Goal: Contribute content: Add original content to the website for others to see

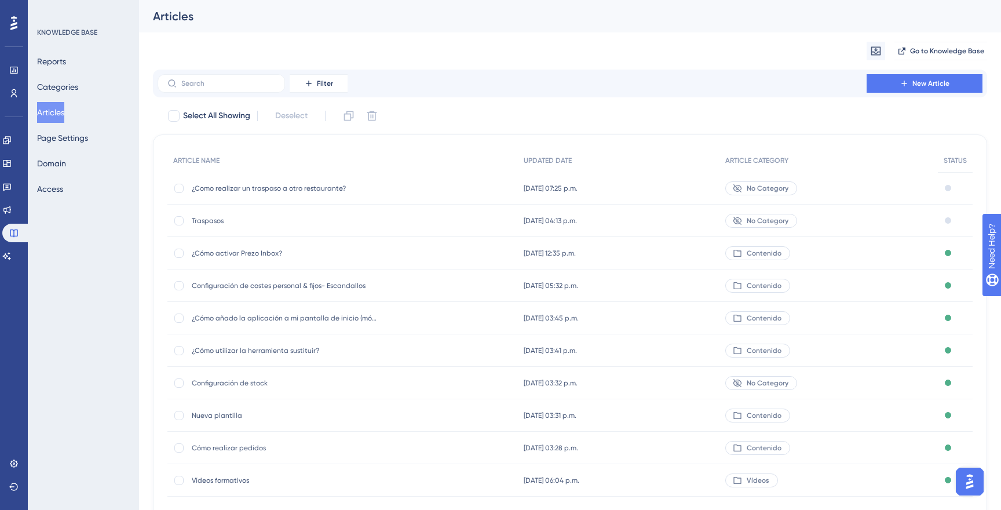
click at [218, 219] on span "Traspasos" at bounding box center [284, 220] width 185 height 9
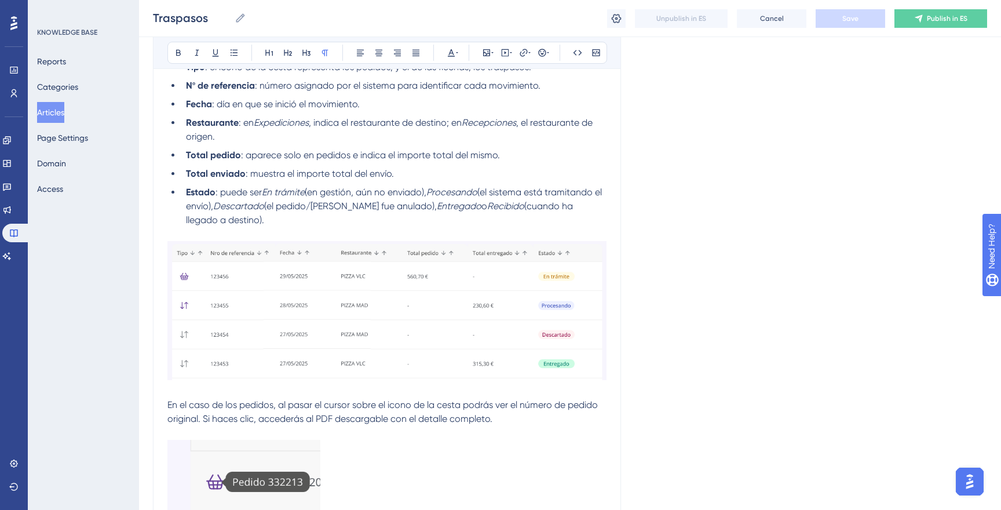
scroll to position [752, 0]
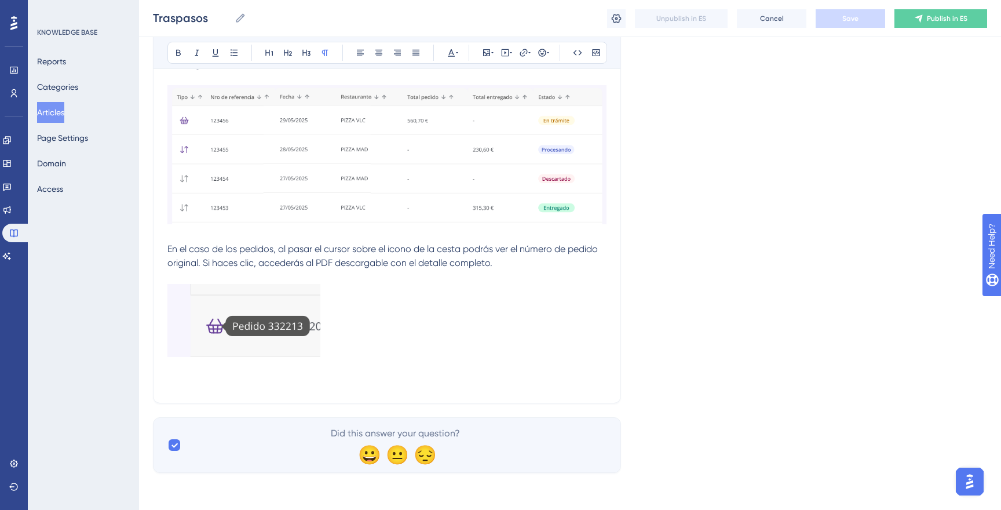
drag, startPoint x: 450, startPoint y: 387, endPoint x: 420, endPoint y: 377, distance: 31.3
click at [450, 387] on p at bounding box center [386, 382] width 439 height 14
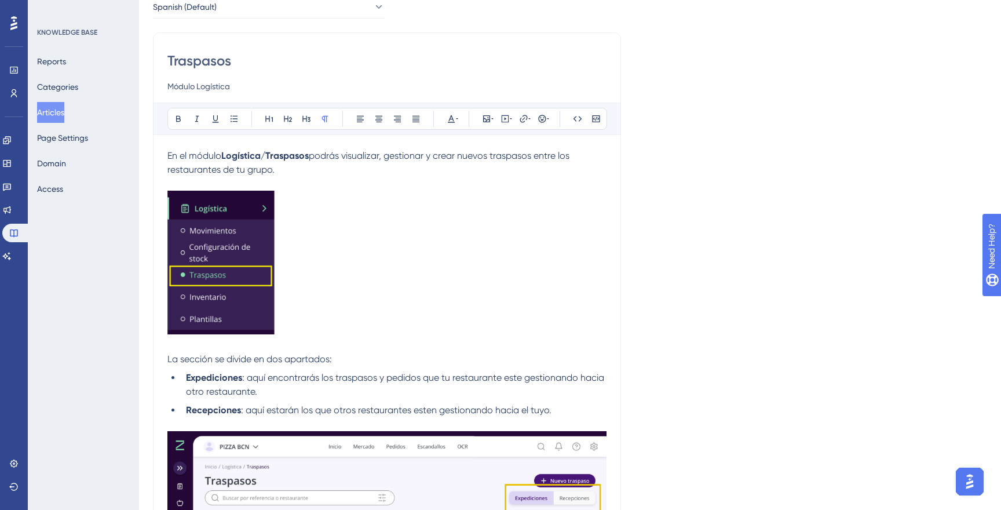
scroll to position [0, 0]
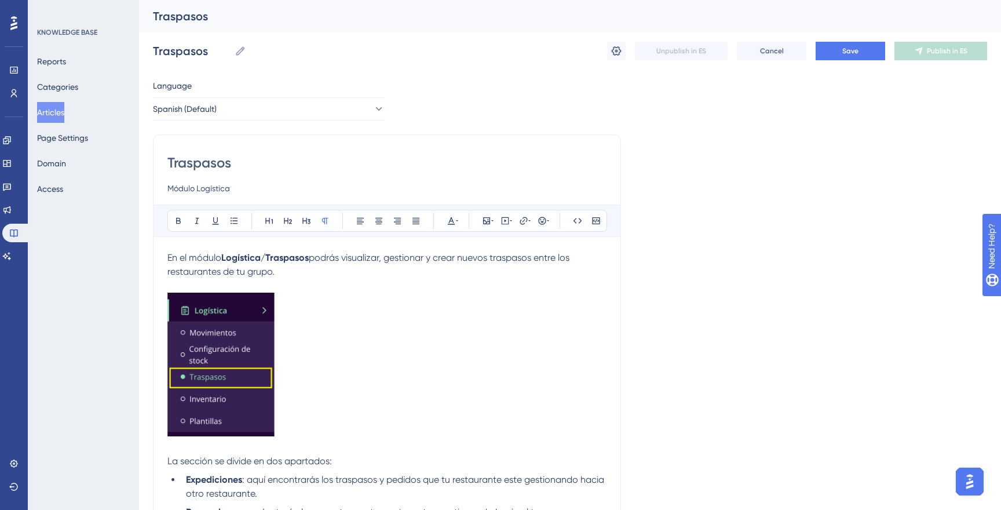
click at [627, 53] on div "Unpublish in ES Cancel Save Publish in ES" at bounding box center [797, 51] width 380 height 19
click at [615, 53] on icon at bounding box center [616, 51] width 12 height 12
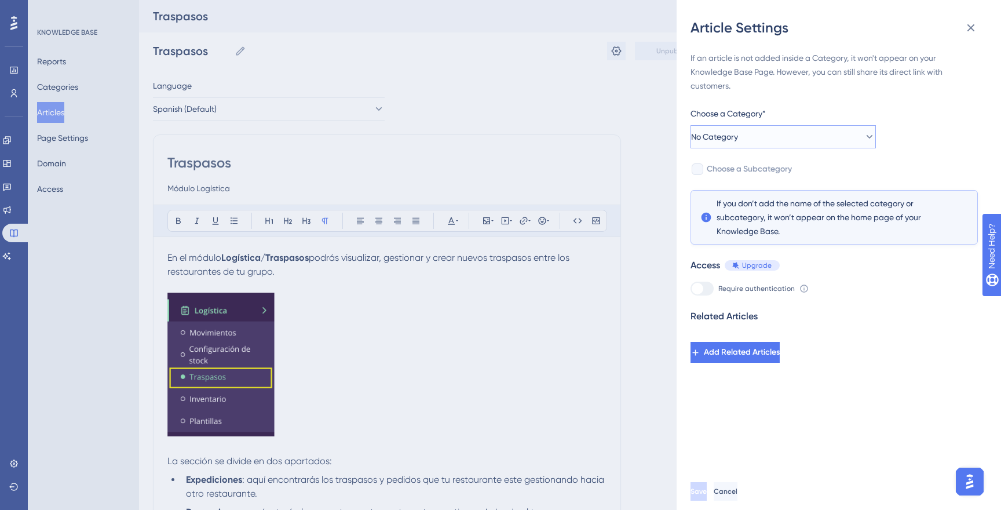
click at [770, 141] on button "No Category" at bounding box center [782, 136] width 185 height 23
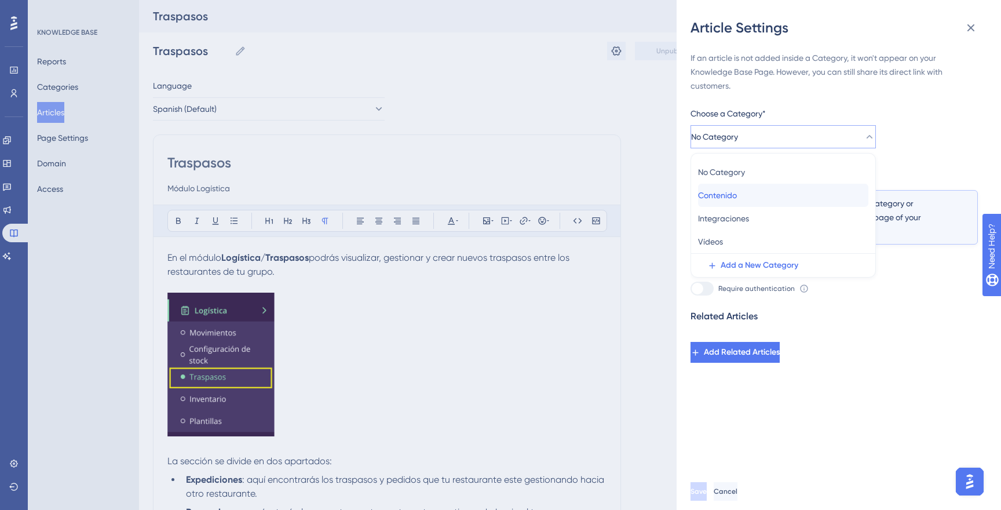
click at [737, 192] on span "Contenido" at bounding box center [717, 195] width 39 height 14
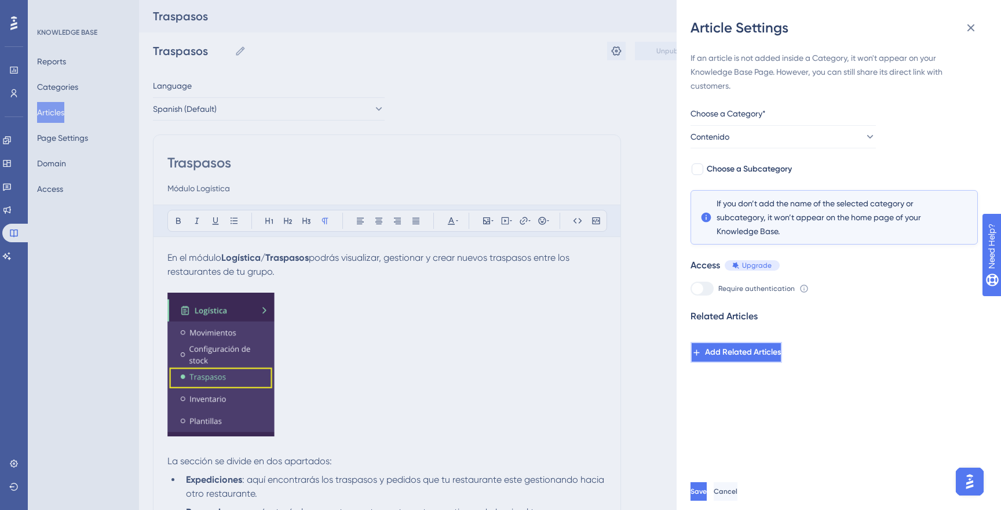
click at [747, 352] on span "Add Related Articles" at bounding box center [743, 352] width 76 height 14
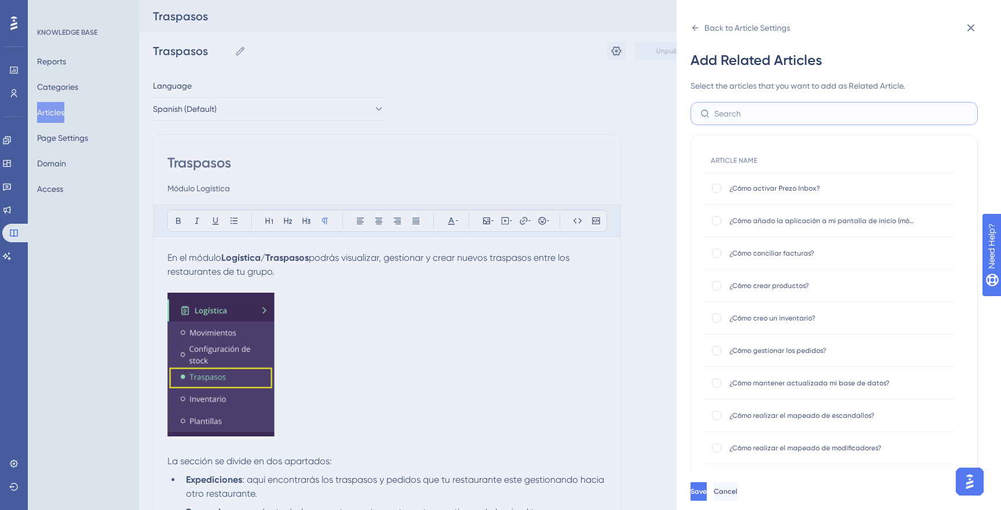
click at [760, 117] on input "text" at bounding box center [841, 113] width 254 height 13
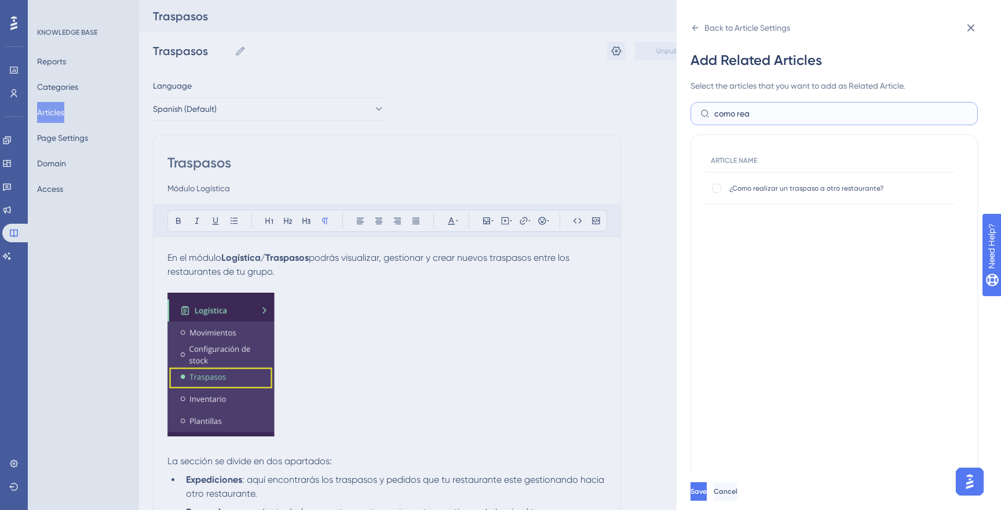
type input "como rea"
click at [766, 184] on span "¿Como realizar un traspaso a otro restaurante?" at bounding box center [821, 188] width 185 height 9
click at [720, 188] on div at bounding box center [716, 188] width 9 height 9
checkbox input "true"
click at [707, 489] on span "Save" at bounding box center [698, 490] width 16 height 9
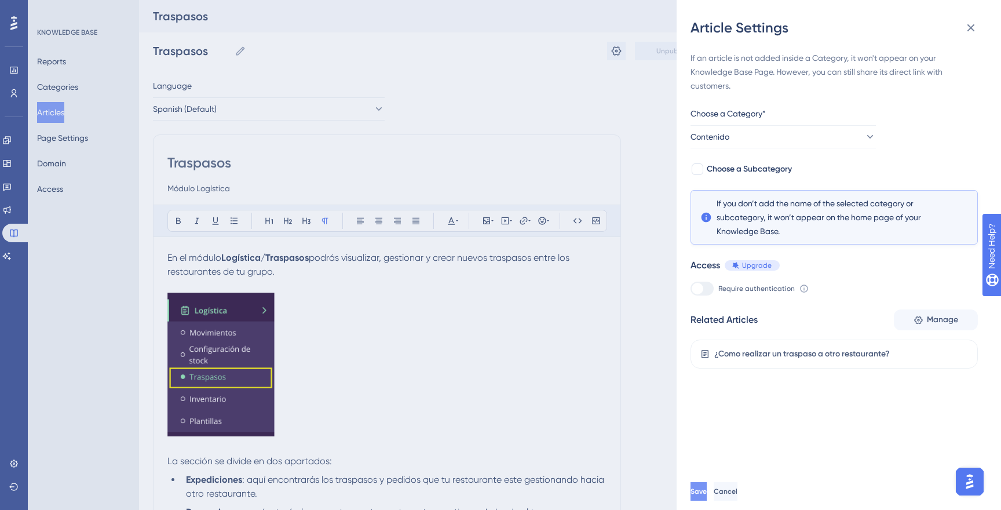
click at [707, 491] on span "Save" at bounding box center [698, 490] width 16 height 9
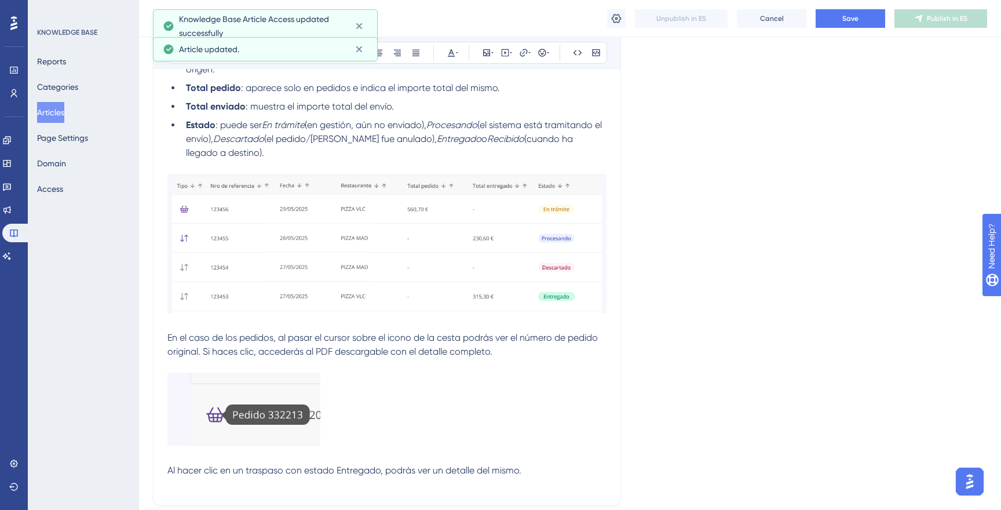
scroll to position [661, 0]
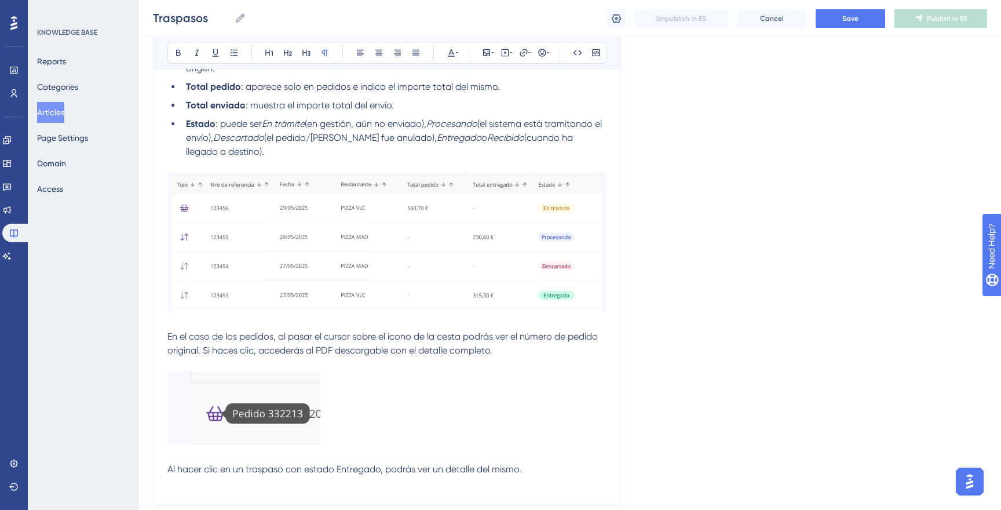
click at [532, 473] on p "Al hacer clic en un traspaso con estado Entregado, podrás ver un detalle del mi…" at bounding box center [386, 469] width 439 height 14
click at [485, 54] on icon at bounding box center [486, 52] width 9 height 9
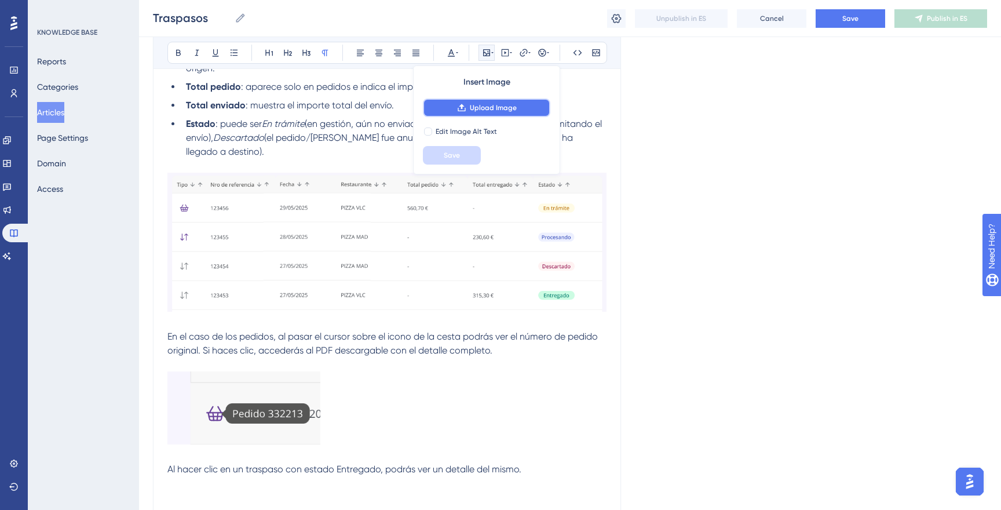
click at [491, 103] on span "Upload Image" at bounding box center [493, 107] width 47 height 9
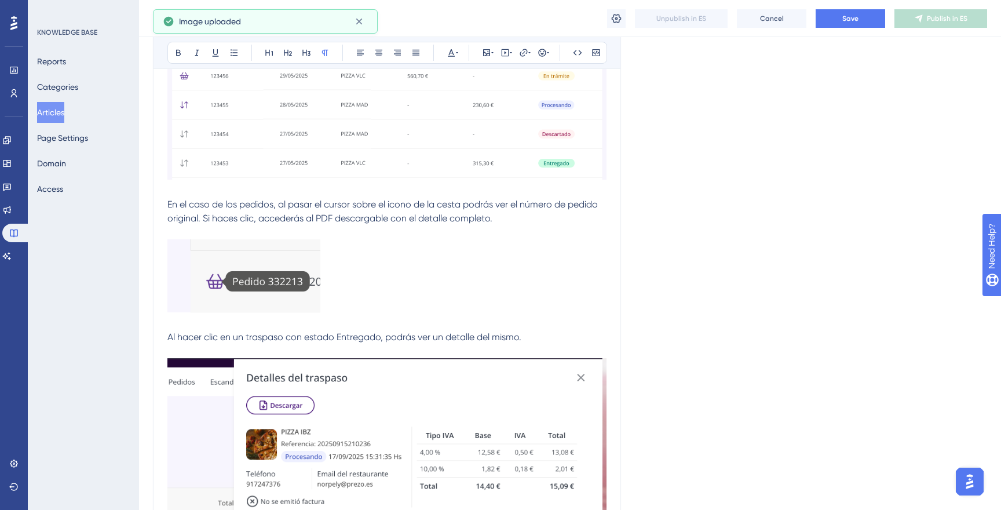
click at [295, 342] on span "Al hacer clic en un traspaso con estado Entregado, podrás ver un detalle del mi…" at bounding box center [344, 336] width 354 height 11
drag, startPoint x: 378, startPoint y: 340, endPoint x: 397, endPoint y: 343, distance: 19.3
click at [378, 340] on span "Al hacer clic en un traspaso con estado Entregado, podrás ver un detalle del mi…" at bounding box center [344, 336] width 354 height 11
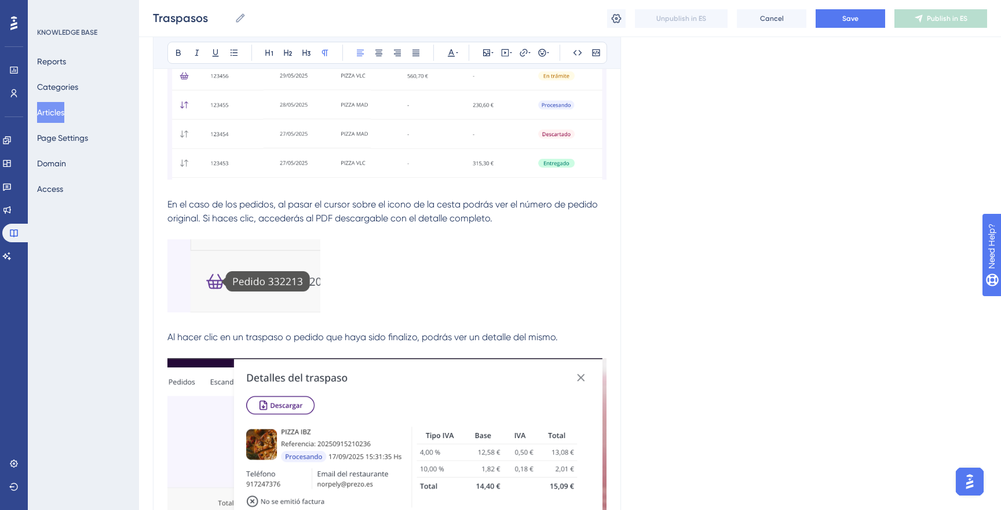
click at [585, 342] on p "Al hacer clic en un traspaso o pedido que haya sido finalizo, podrás ver un det…" at bounding box center [386, 337] width 439 height 14
drag, startPoint x: 416, startPoint y: 341, endPoint x: 457, endPoint y: 345, distance: 40.7
click at [417, 341] on span "Al hacer clic en un traspaso o pedido que haya sido finalizo, podrás ver un det…" at bounding box center [362, 336] width 390 height 11
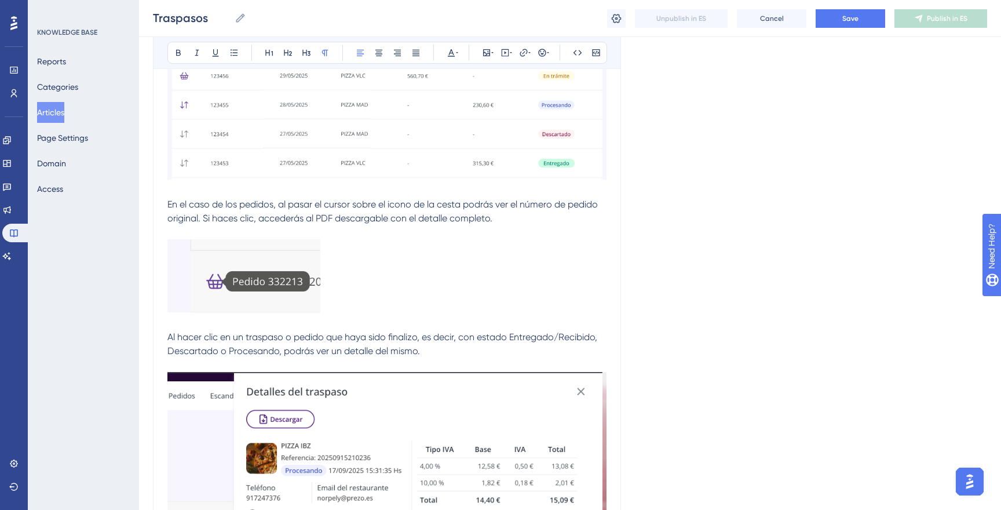
click at [462, 358] on p "Al hacer clic en un traspaso o pedido que haya sido finalizo, es decir, con est…" at bounding box center [386, 344] width 439 height 28
click at [533, 360] on p at bounding box center [386, 365] width 439 height 14
click at [531, 356] on p "Al hacer clic en un traspaso o pedido que haya sido finalizo, es decir, con est…" at bounding box center [386, 344] width 439 height 28
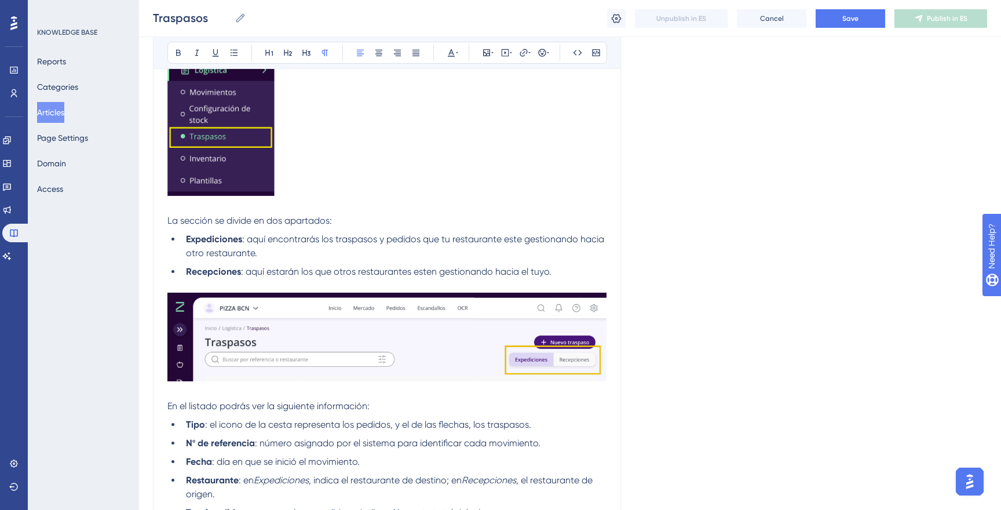
scroll to position [0, 0]
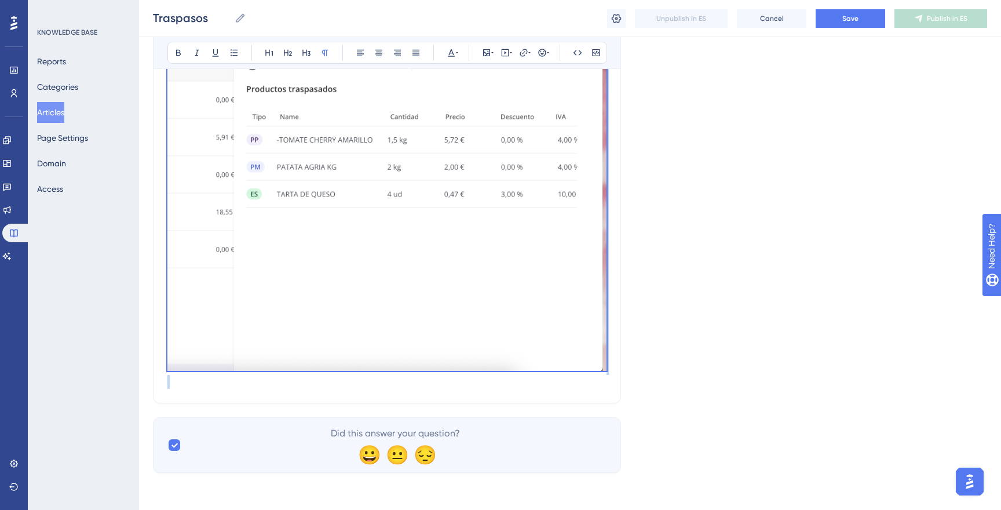
drag, startPoint x: 167, startPoint y: 255, endPoint x: 464, endPoint y: 444, distance: 351.2
copy div "Lo ip dolors Ametconse/Adipiscin elitse doeiusmodt, incididun u labor etdolo ma…"
drag, startPoint x: 591, startPoint y: 354, endPoint x: 601, endPoint y: 362, distance: 12.4
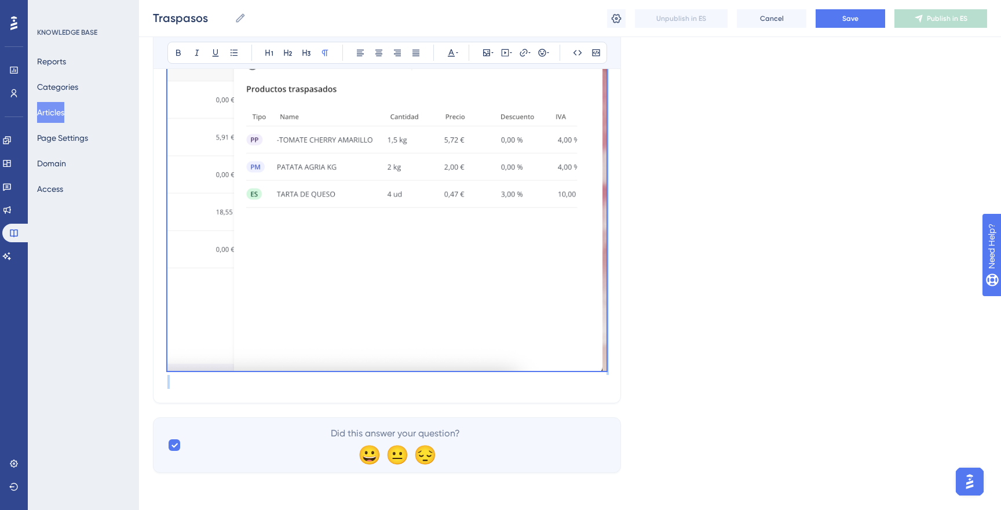
click at [591, 354] on img at bounding box center [386, 145] width 439 height 449
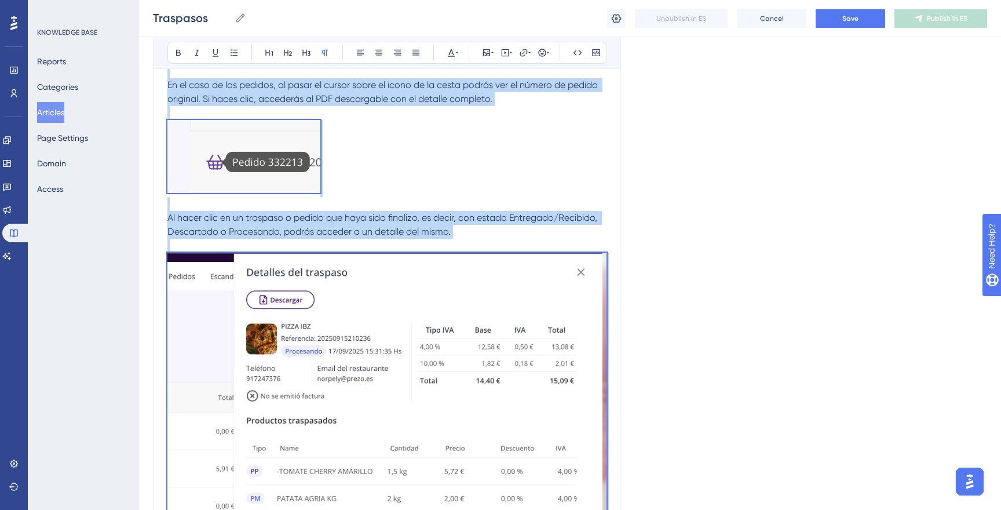
scroll to position [870, 0]
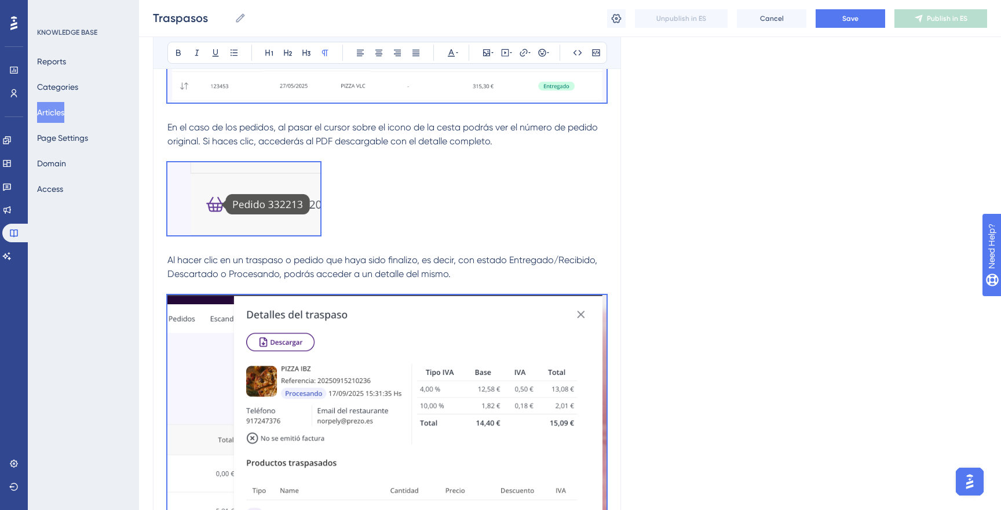
click at [386, 281] on p "Al hacer clic en un traspaso o pedido que haya sido finalizo, es decir, con est…" at bounding box center [386, 267] width 439 height 28
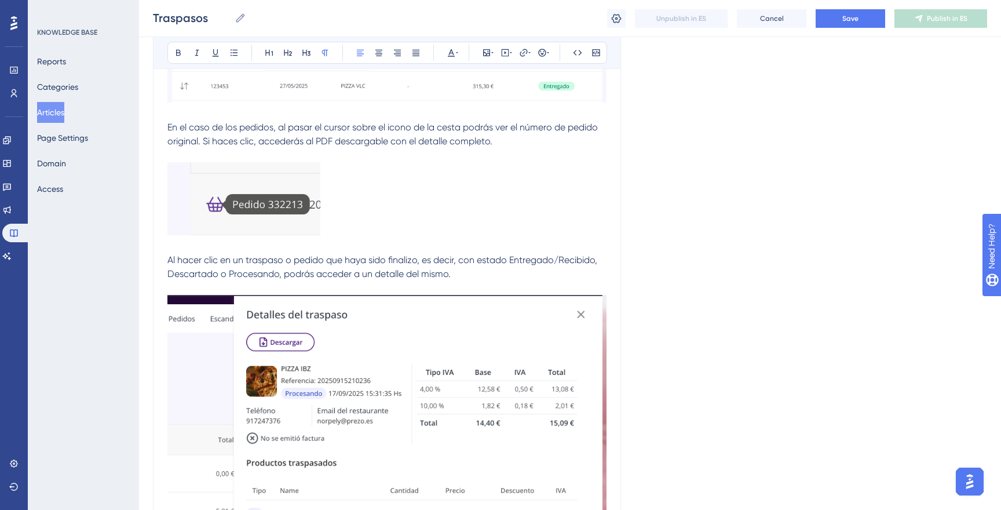
drag, startPoint x: 192, startPoint y: 321, endPoint x: 182, endPoint y: 316, distance: 11.1
click at [192, 320] on img at bounding box center [386, 519] width 439 height 449
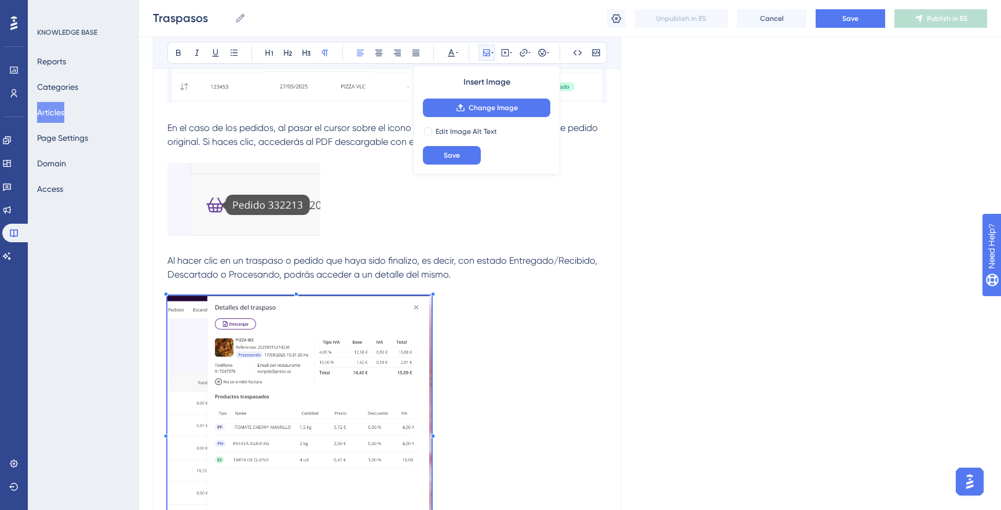
click at [343, 422] on span at bounding box center [299, 432] width 264 height 275
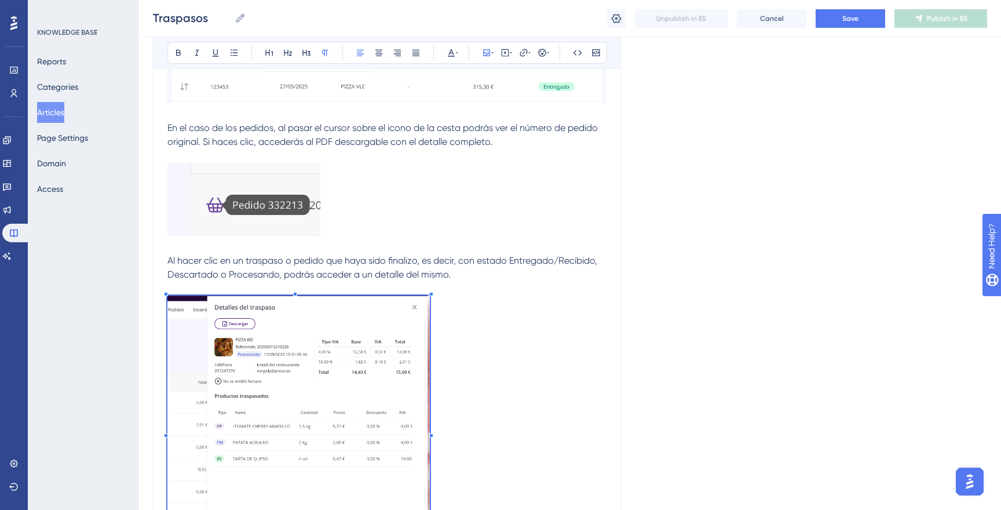
click at [488, 375] on p at bounding box center [386, 431] width 439 height 273
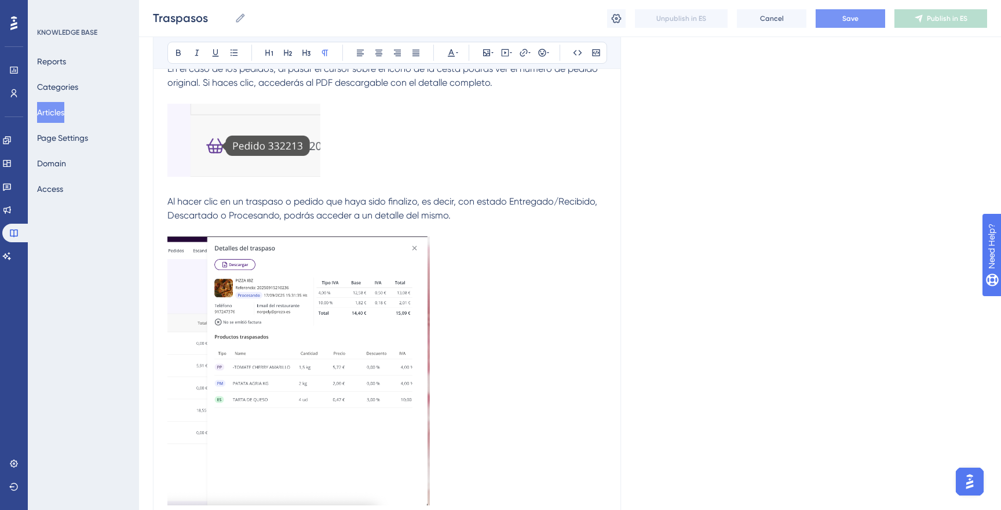
click at [854, 22] on span "Save" at bounding box center [850, 18] width 16 height 9
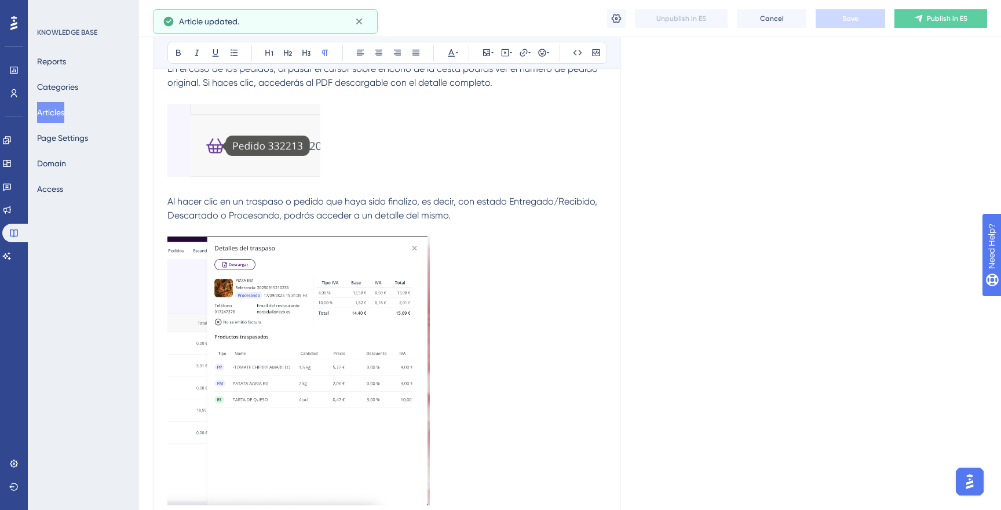
click at [49, 109] on button "Articles" at bounding box center [50, 112] width 27 height 21
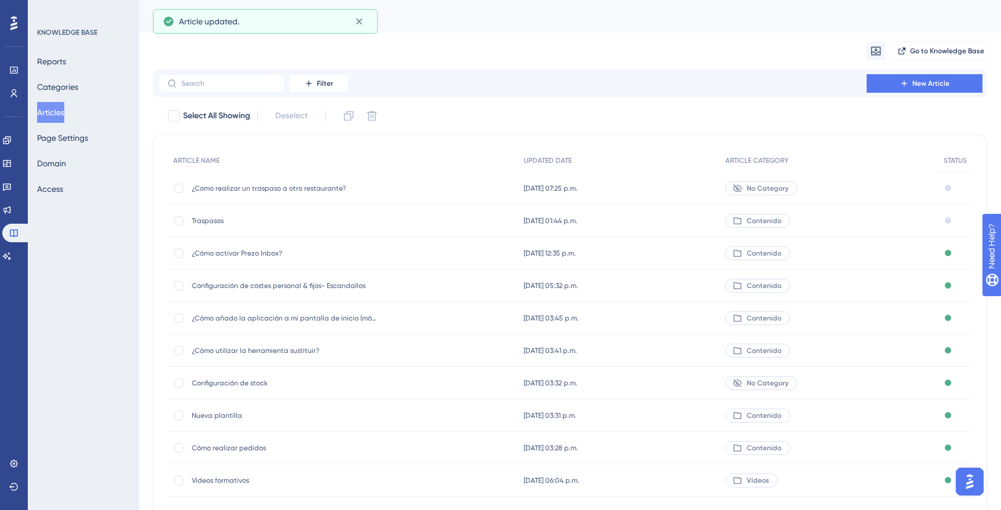
click at [320, 189] on span "¿Como realizar un traspaso a otro restaurante?" at bounding box center [284, 188] width 185 height 9
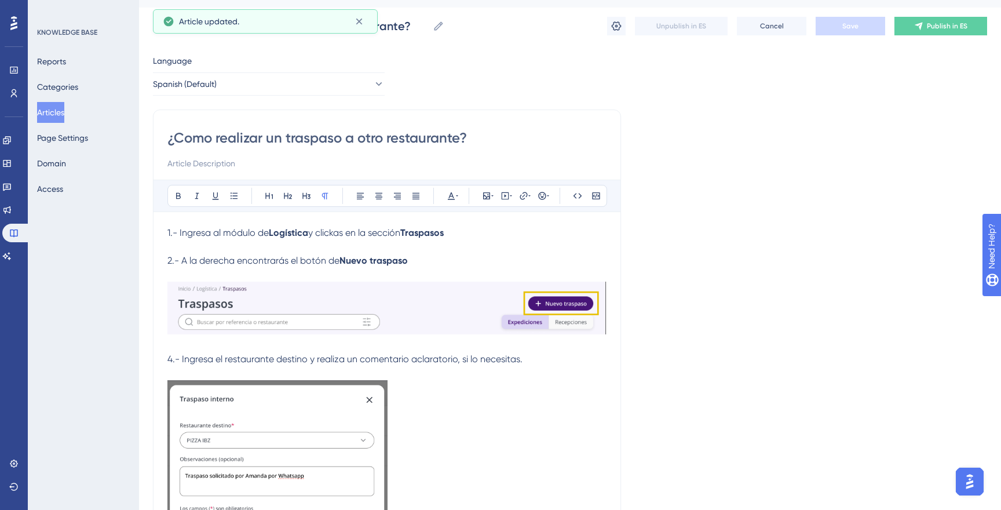
scroll to position [38, 0]
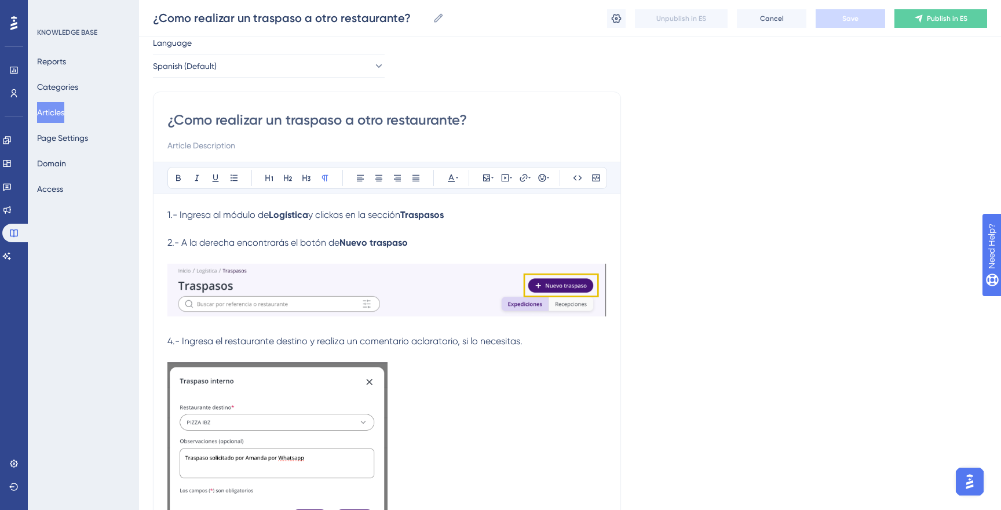
click at [165, 213] on div "¿Como realizar un traspaso a otro restaurante? Bold Italic Underline Bullet Poi…" at bounding box center [387, 480] width 468 height 777
click at [171, 118] on input "¿Como realizar un traspaso a otro restaurante?" at bounding box center [386, 120] width 439 height 19
drag, startPoint x: 166, startPoint y: 119, endPoint x: 500, endPoint y: 131, distance: 334.4
click at [500, 131] on div "¿Como realizar un traspaso a otro restaurante? Bold Italic Underline Bullet Poi…" at bounding box center [387, 480] width 468 height 777
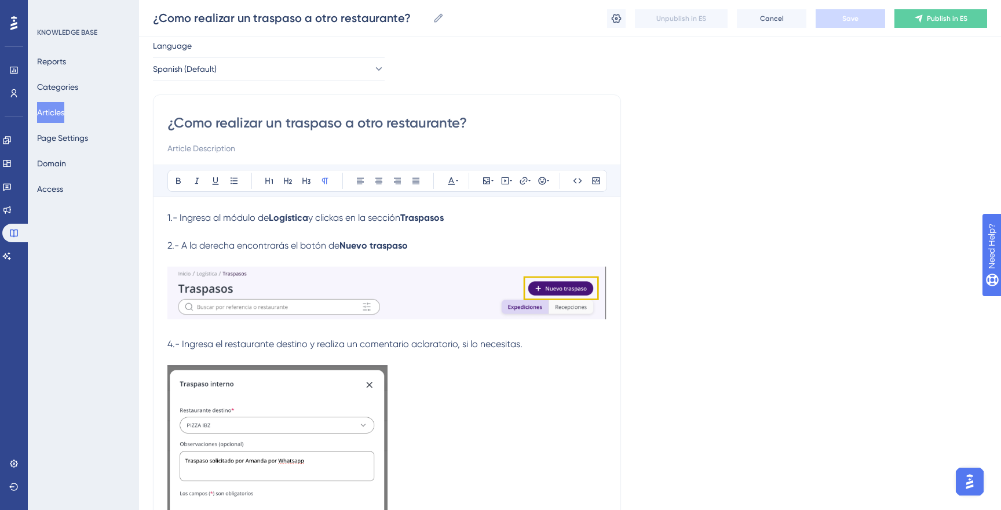
click at [370, 124] on input "¿Como realizar un traspaso a otro restaurante?" at bounding box center [386, 123] width 439 height 19
click at [367, 124] on input "¿Como realizar un traspaso a otro restaurante?" at bounding box center [386, 123] width 439 height 19
click at [193, 127] on input "¿Como realizar un traspaso a otro restaurante?" at bounding box center [386, 123] width 439 height 19
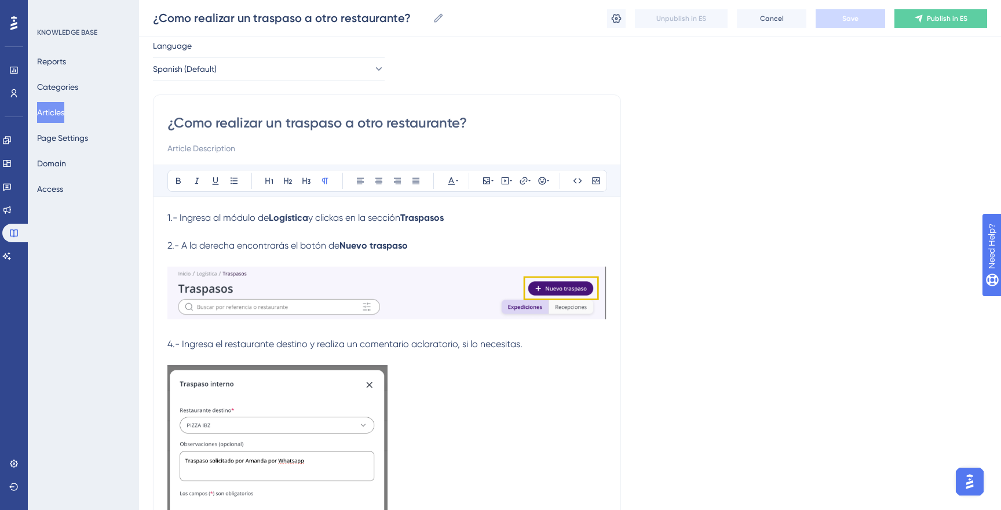
click at [192, 122] on input "¿Como realizar un traspaso a otro restaurante?" at bounding box center [386, 123] width 439 height 19
type input "¿Cómo realizar un traspaso a otro restaurante?"
click at [864, 27] on div "¿Cómo realizar un traspaso a otro restaurante? ¿Cómo realizar un traspaso a otr…" at bounding box center [570, 18] width 862 height 37
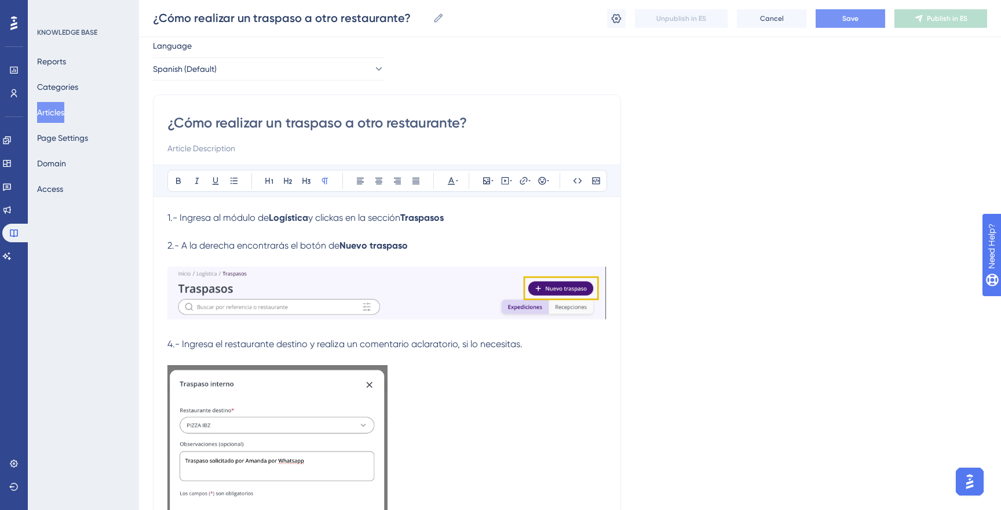
click at [855, 18] on span "Save" at bounding box center [850, 18] width 16 height 9
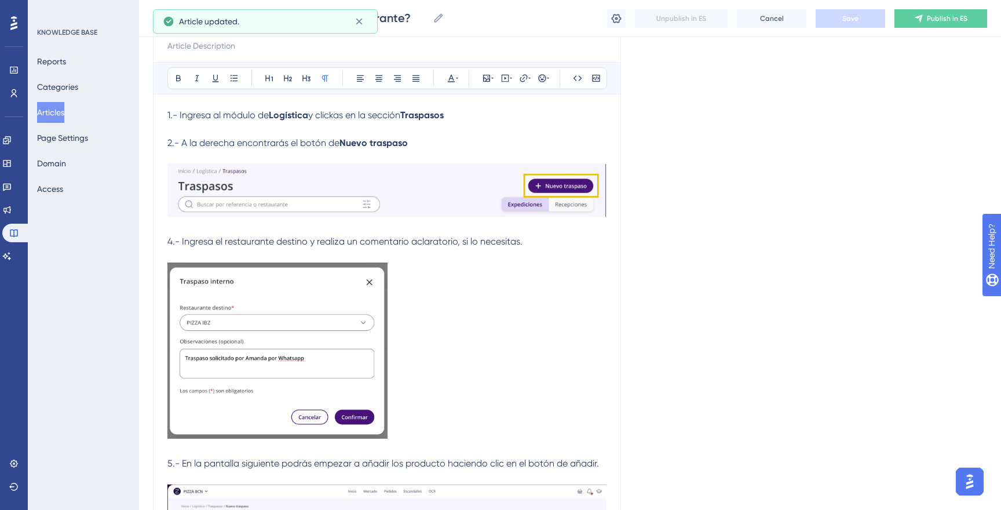
scroll to position [137, 0]
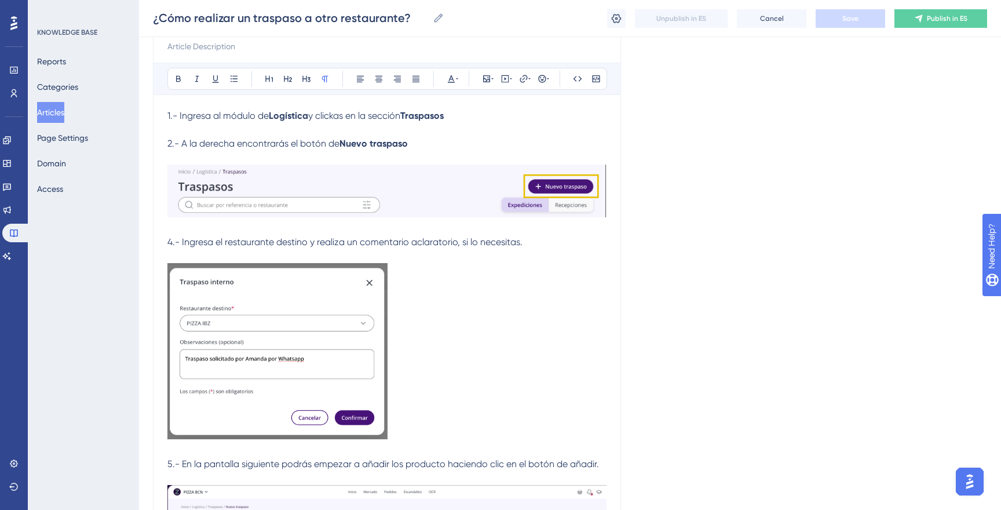
click at [162, 114] on div "¿Cómo realizar un traspaso a otro restaurante? Bold Italic Underline Bullet Poi…" at bounding box center [387, 380] width 468 height 777
click at [162, 116] on div "¿Cómo realizar un traspaso a otro restaurante? Bold Italic Underline Bullet Poi…" at bounding box center [387, 380] width 468 height 777
click at [167, 115] on span "1.- Ingresa al módulo de" at bounding box center [217, 115] width 101 height 11
drag, startPoint x: 167, startPoint y: 115, endPoint x: 272, endPoint y: 182, distance: 125.3
click at [314, 226] on div "¿Cómo realizar un traspaso a otro restaurante? Bold Italic Underline Bullet Poi…" at bounding box center [387, 380] width 468 height 777
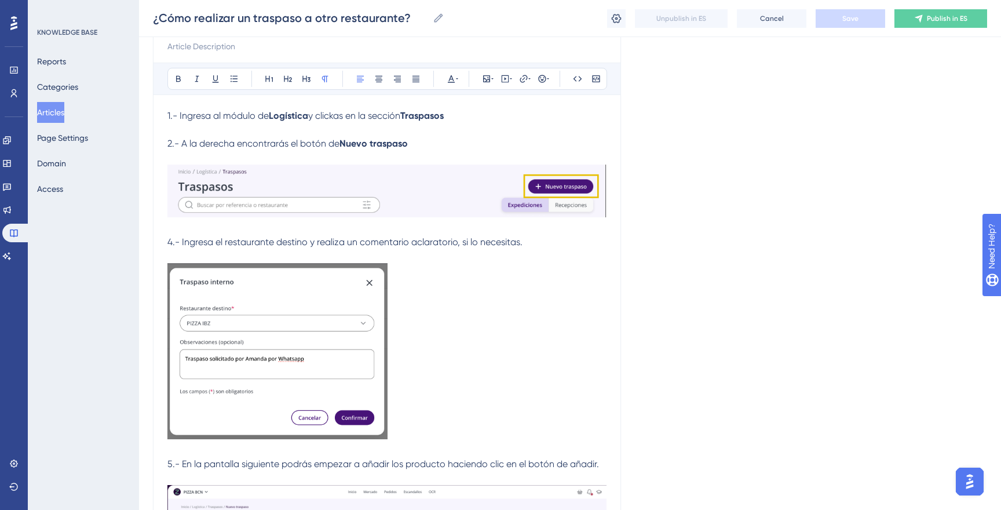
drag, startPoint x: 168, startPoint y: 107, endPoint x: 168, endPoint y: 114, distance: 6.9
click at [168, 107] on div "Bold Italic Underline Bullet Point Heading 1 Heading 2 Heading 3 Normal Align L…" at bounding box center [386, 409] width 439 height 692
click at [167, 117] on span "1.- Ingresa al módulo de" at bounding box center [217, 115] width 101 height 11
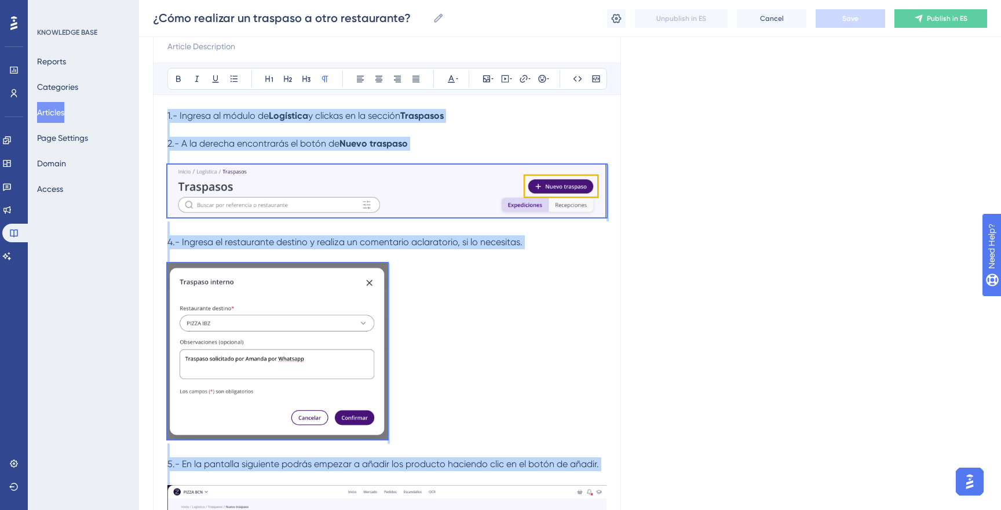
scroll to position [503, 0]
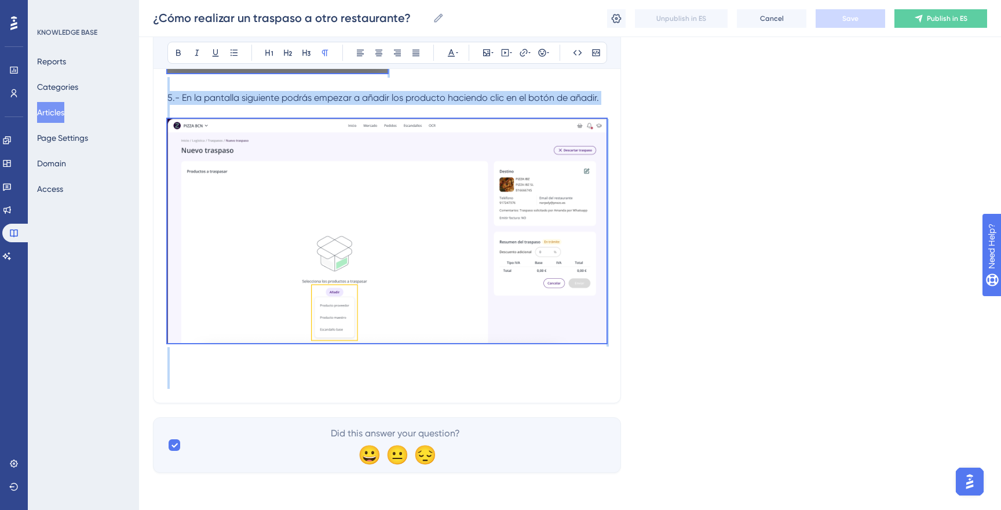
copy div "1.- Ingresa al módulo de Logística y clickas en la sección Traspasos 2.- A la d…"
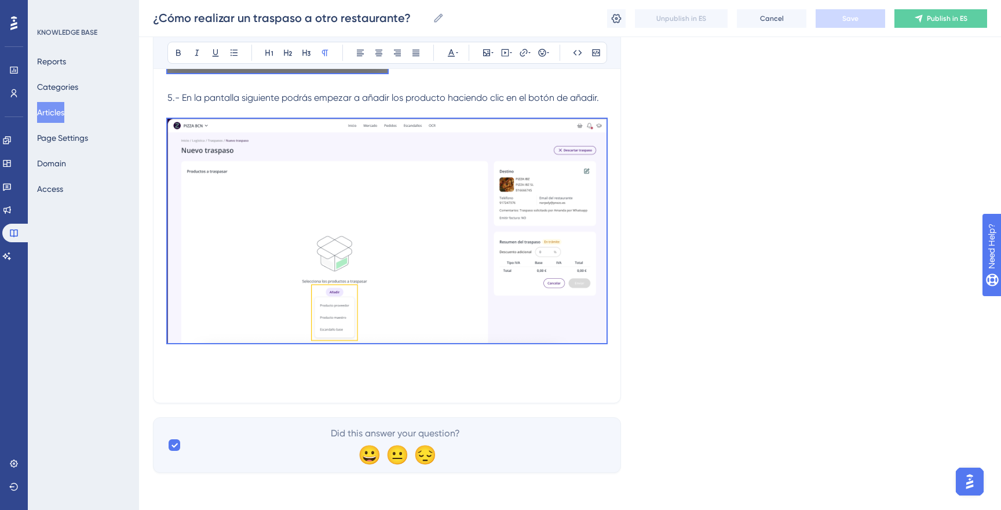
click at [767, 192] on div "Language Spanish (Default) ¿Cómo realizar un traspaso a otro restaurante? Bold …" at bounding box center [570, 22] width 834 height 902
click at [478, 210] on img at bounding box center [386, 231] width 439 height 224
click at [763, 197] on div "Language Spanish (Default) ¿Cómo realizar un traspaso a otro restaurante? Bold …" at bounding box center [570, 22] width 834 height 902
click at [785, 173] on div "Language Spanish (Default) ¿Cómo realizar un traspaso a otro restaurante? Bold …" at bounding box center [570, 22] width 834 height 902
click at [619, 17] on icon at bounding box center [617, 17] width 10 height 9
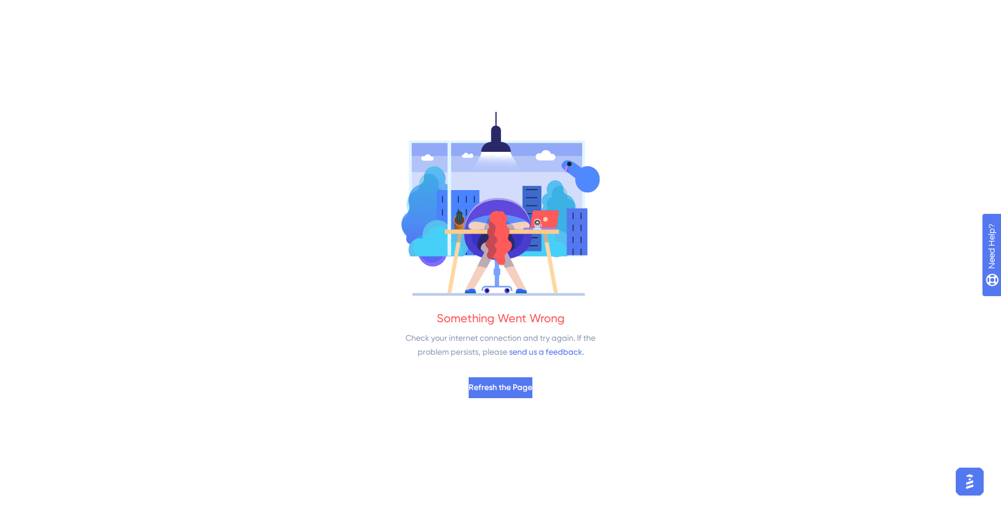
scroll to position [0, 0]
click at [520, 393] on span "Refresh the Page" at bounding box center [501, 388] width 64 height 14
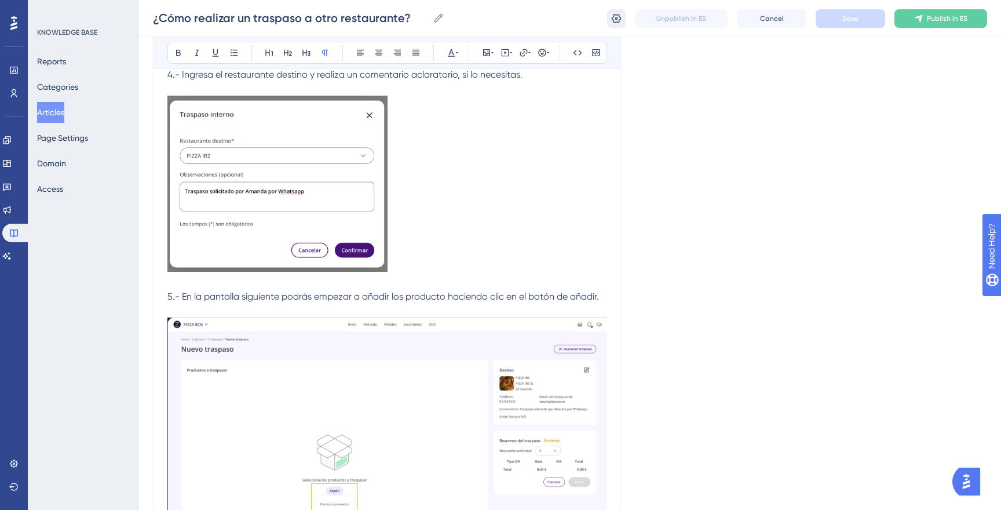
scroll to position [304, 0]
click at [619, 24] on icon at bounding box center [616, 19] width 12 height 12
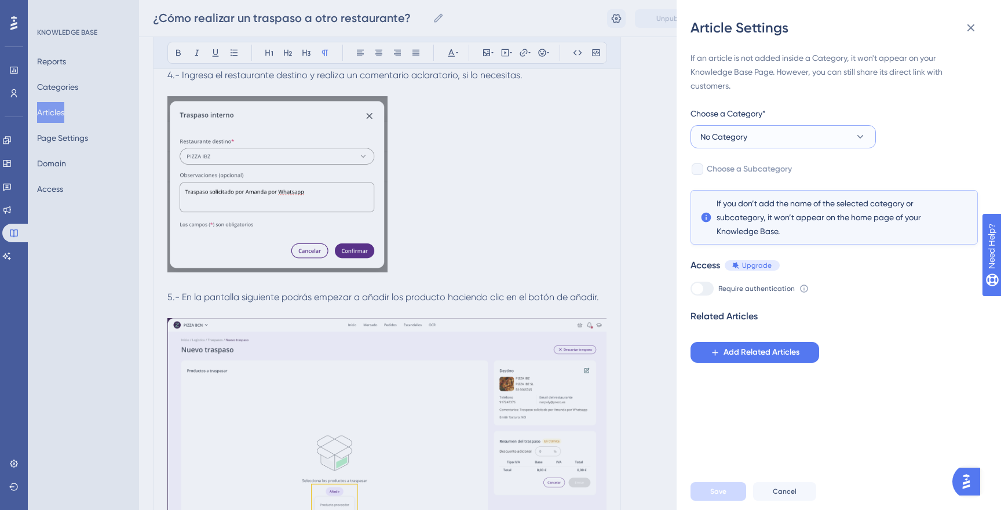
click at [794, 141] on button "No Category" at bounding box center [782, 136] width 185 height 23
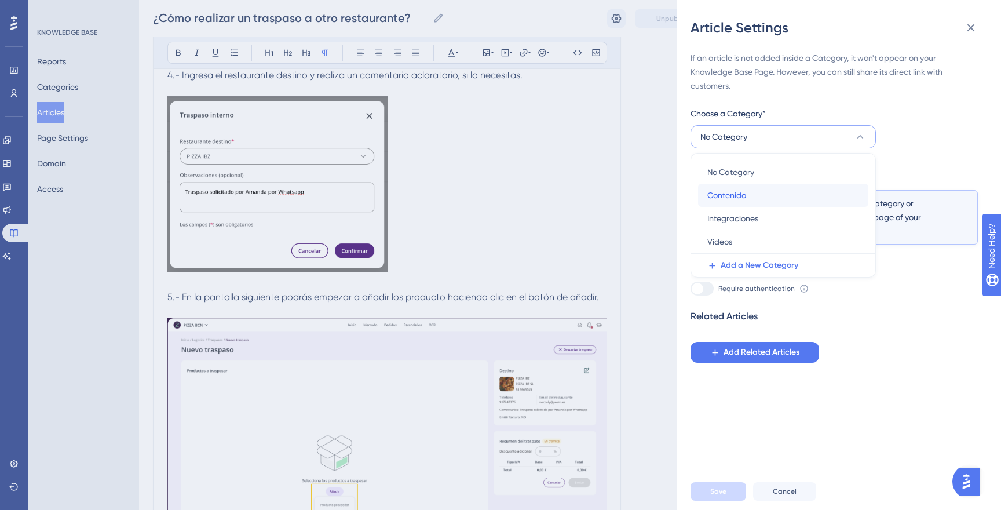
click at [745, 192] on span "Contenido" at bounding box center [726, 195] width 39 height 14
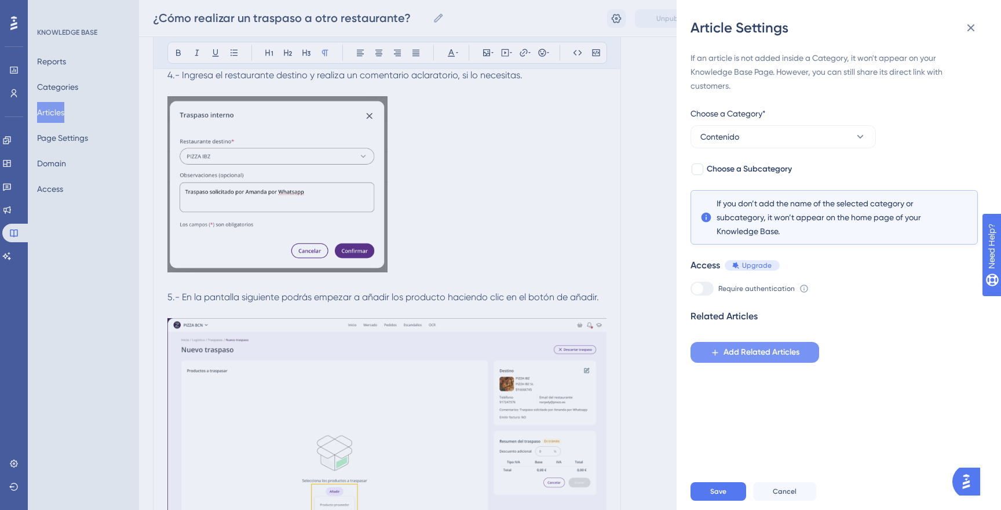
click at [749, 350] on span "Add Related Articles" at bounding box center [761, 352] width 76 height 14
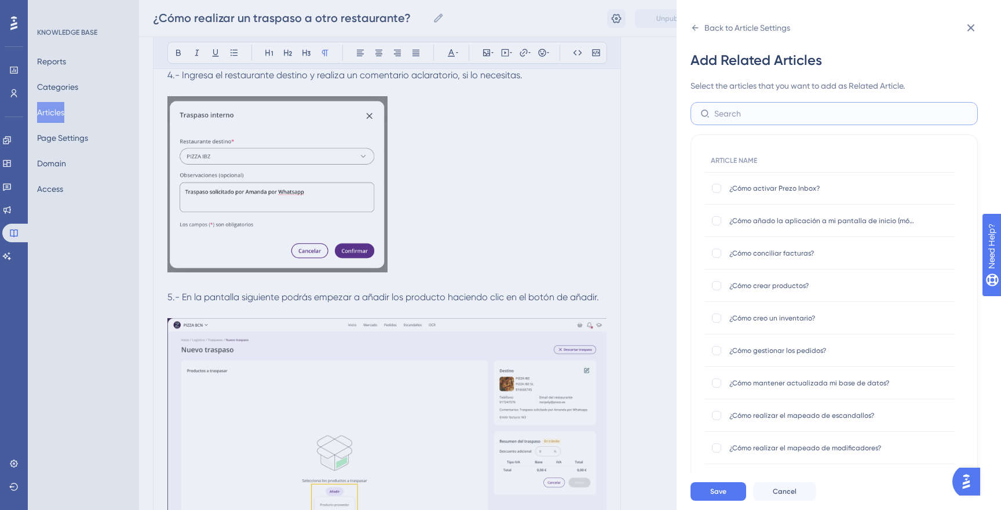
click at [768, 111] on input "text" at bounding box center [841, 113] width 254 height 13
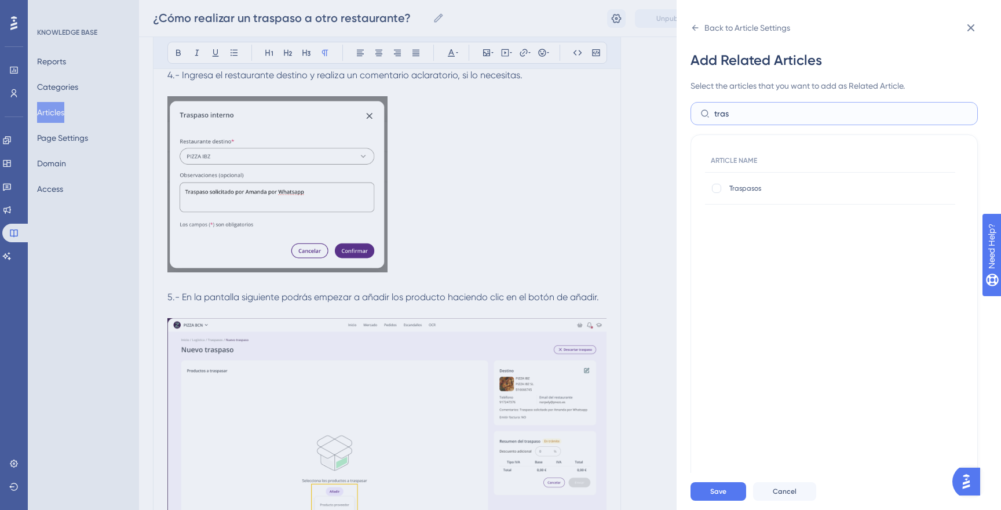
type input "tras"
click at [794, 184] on span "Traspasos" at bounding box center [821, 188] width 185 height 9
click at [716, 186] on div at bounding box center [716, 188] width 9 height 9
checkbox input "true"
click at [711, 495] on span "Save" at bounding box center [718, 490] width 16 height 9
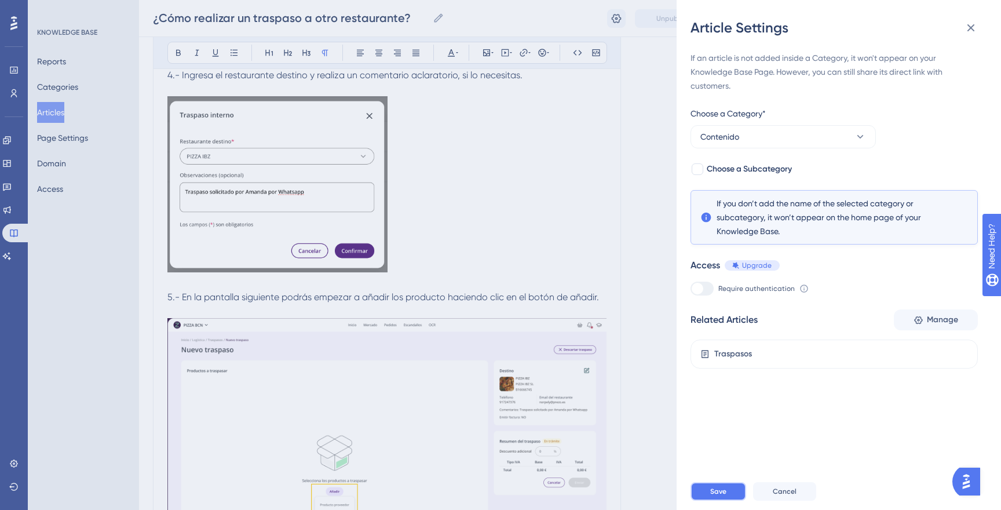
click at [715, 495] on span "Save" at bounding box center [718, 490] width 16 height 9
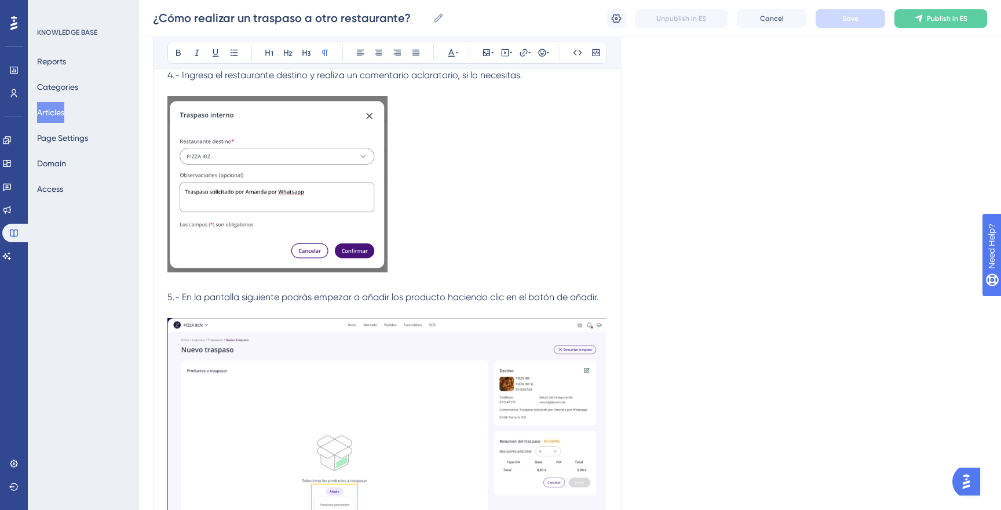
click at [755, 240] on div "Language Spanish (Default) ¿Cómo realizar un traspaso a otro restaurante? Bold …" at bounding box center [570, 221] width 834 height 902
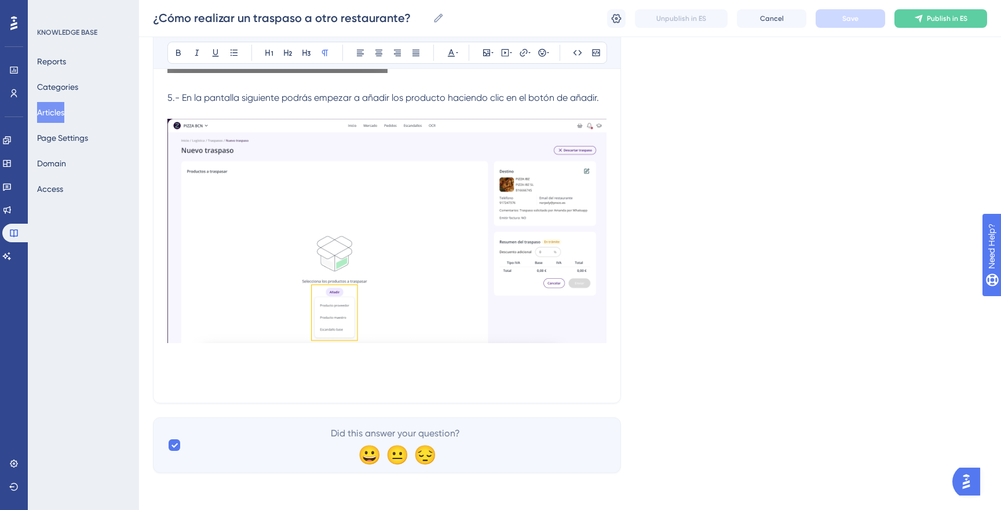
scroll to position [503, 0]
click at [441, 378] on p at bounding box center [386, 382] width 439 height 14
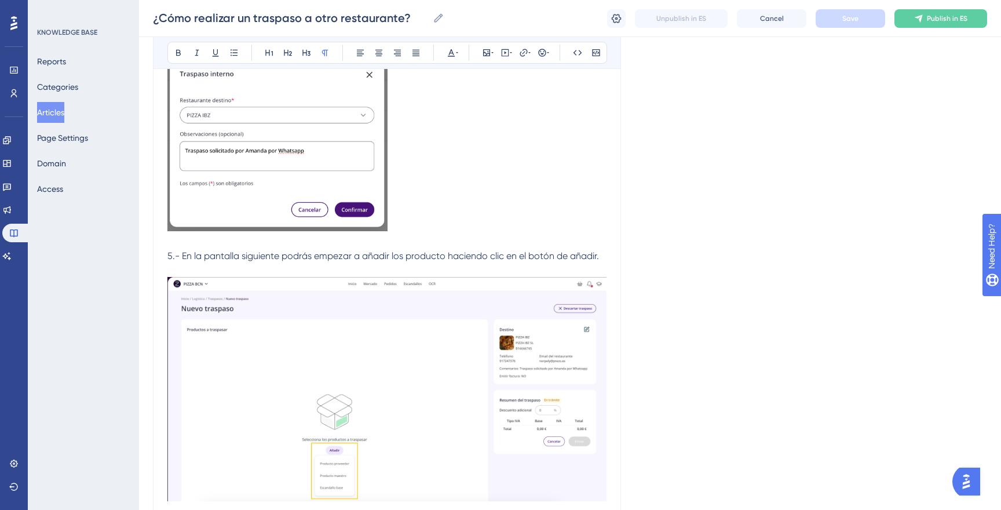
scroll to position [503, 0]
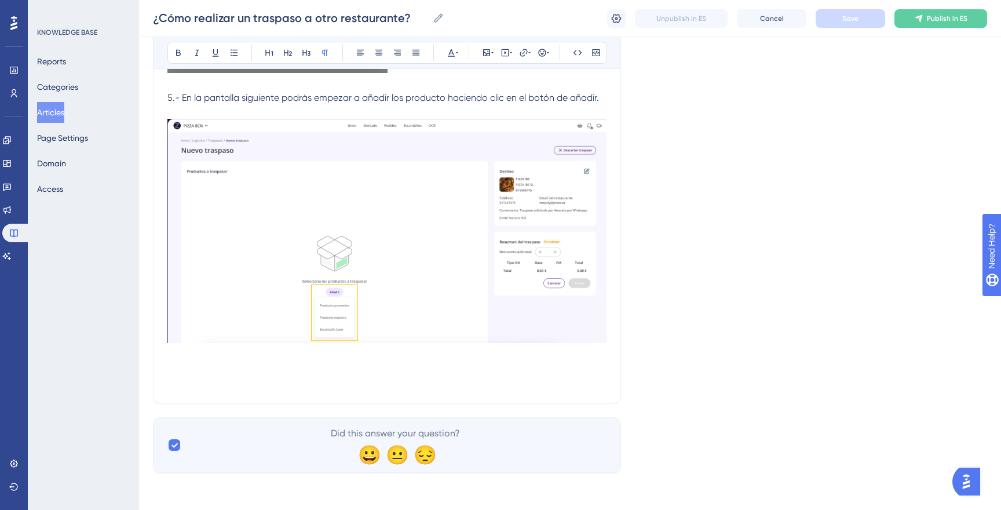
click at [455, 365] on p at bounding box center [386, 368] width 439 height 14
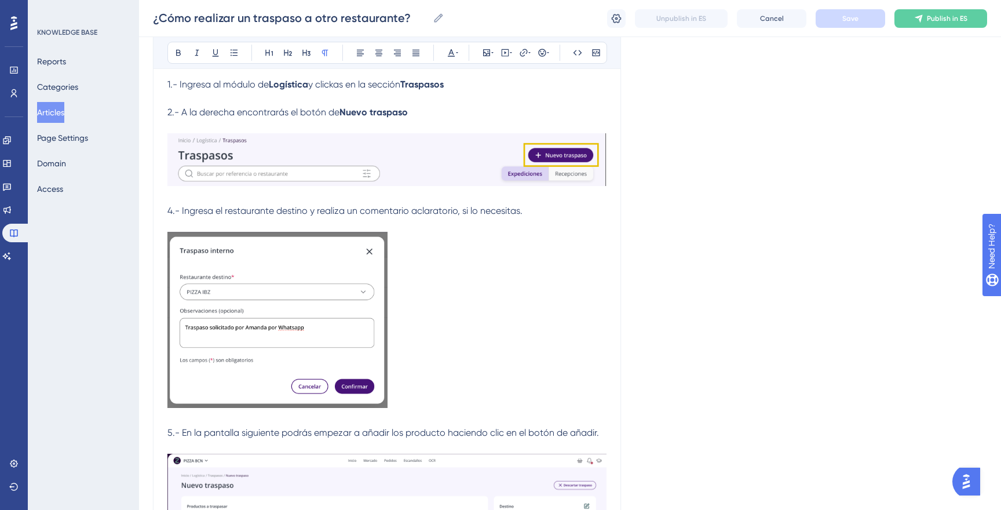
scroll to position [191, 0]
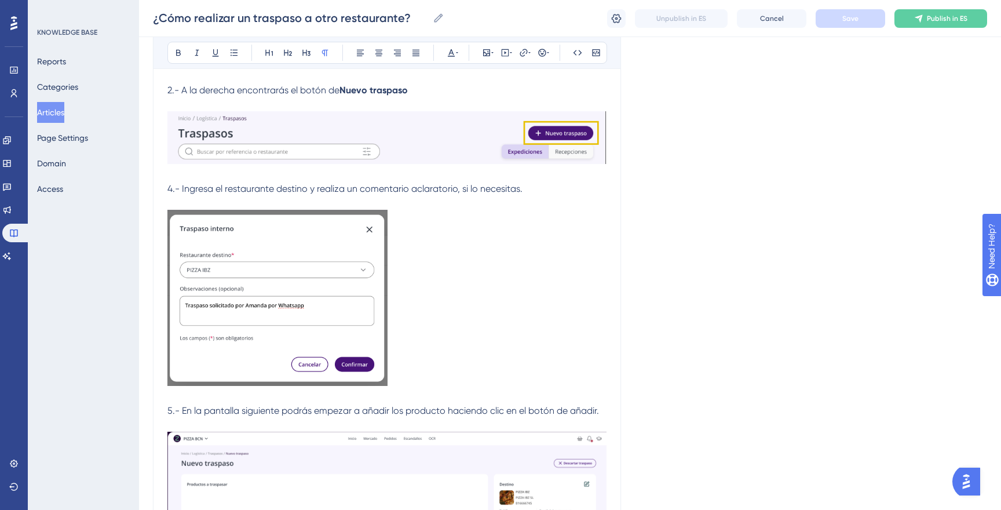
click at [173, 188] on span "4.- Ingresa el restaurante destino y realiza un comentario aclaratorio, si lo n…" at bounding box center [344, 188] width 355 height 11
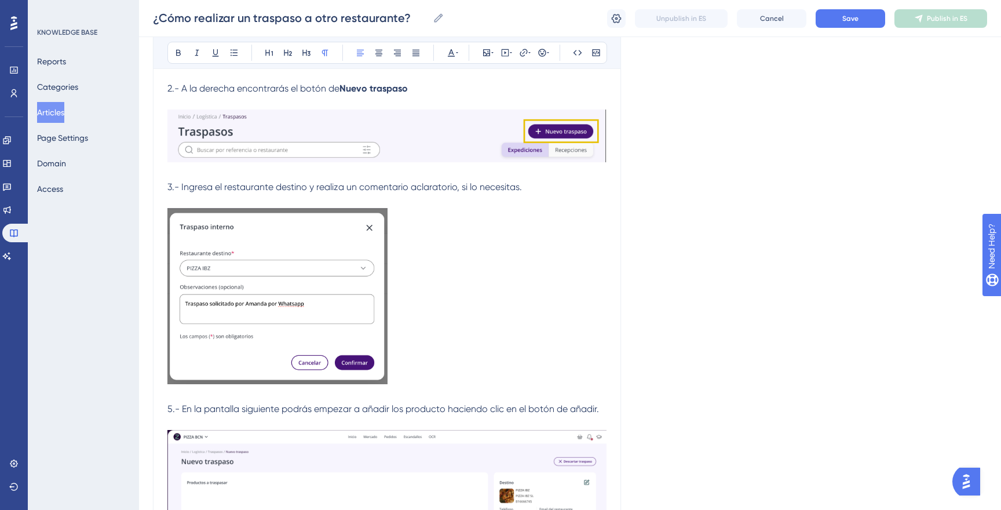
drag, startPoint x: 170, startPoint y: 407, endPoint x: 223, endPoint y: 407, distance: 53.3
click at [170, 407] on span "5.- En la pantalla siguiente podrás empezar a añadir los producto haciendo clic…" at bounding box center [382, 408] width 431 height 11
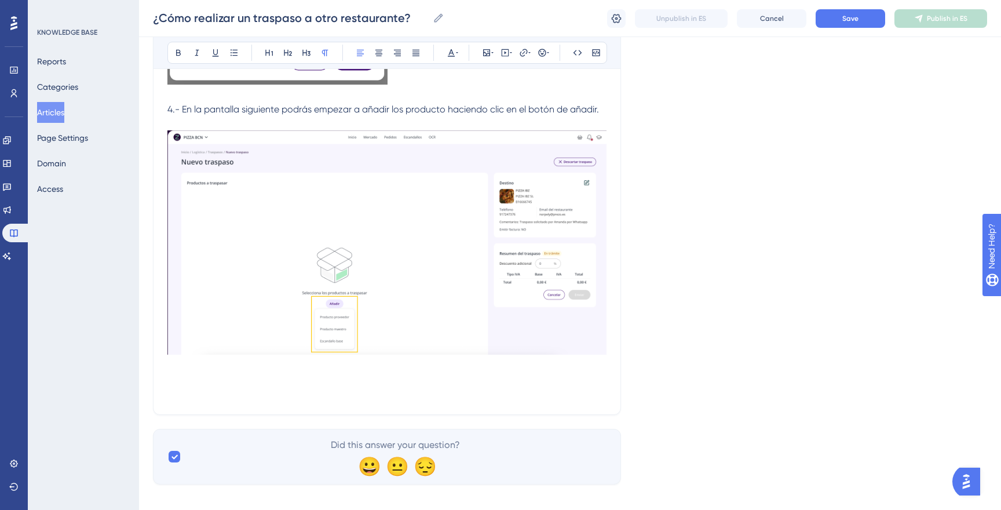
scroll to position [503, 0]
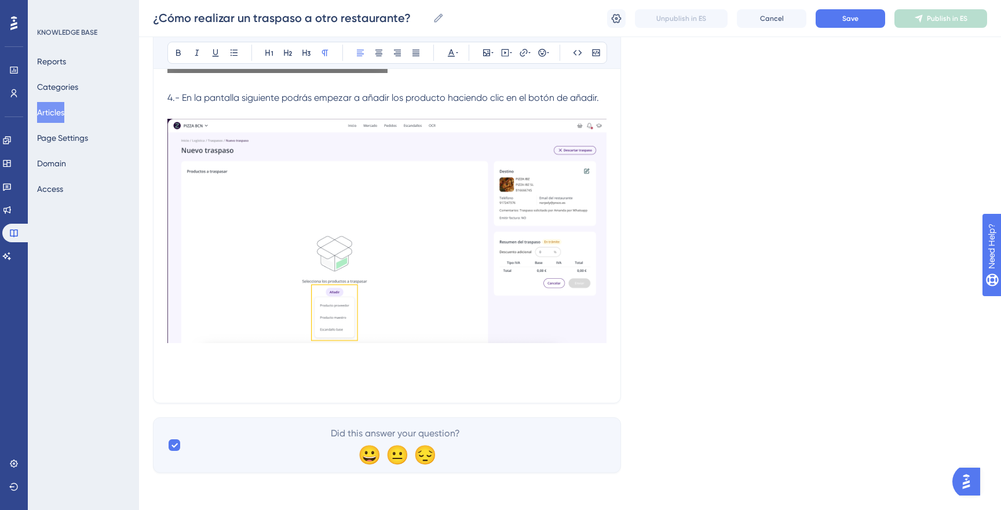
click at [310, 372] on p at bounding box center [386, 368] width 439 height 14
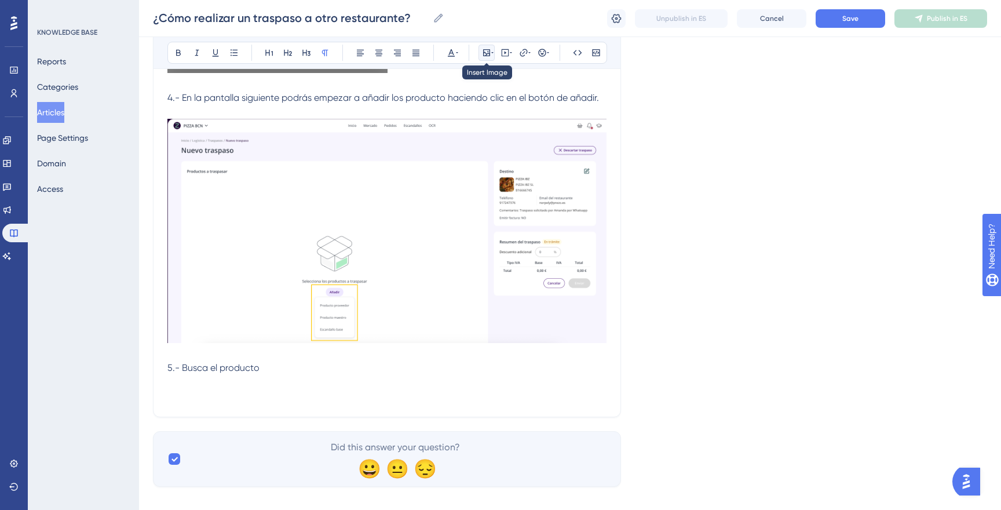
click at [485, 48] on icon at bounding box center [486, 52] width 9 height 9
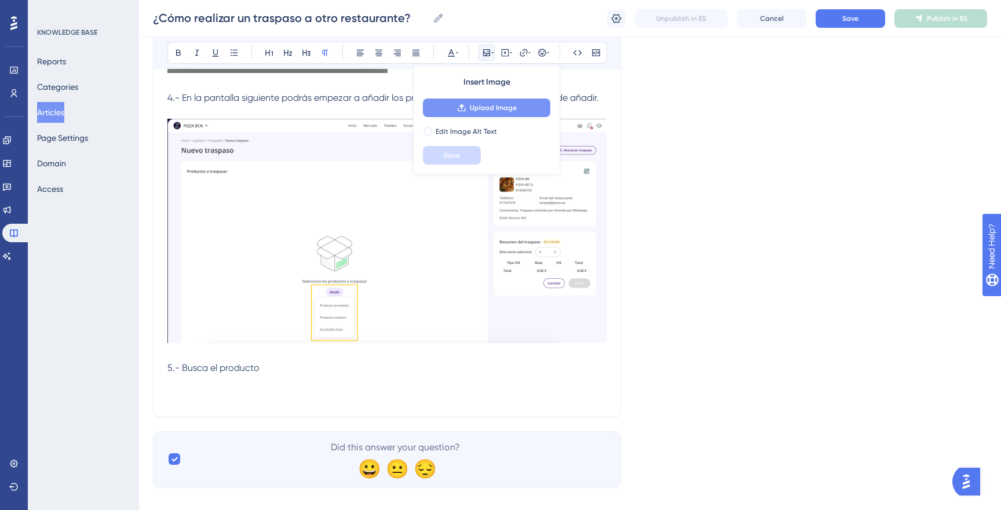
click at [481, 106] on span "Upload Image" at bounding box center [493, 107] width 47 height 9
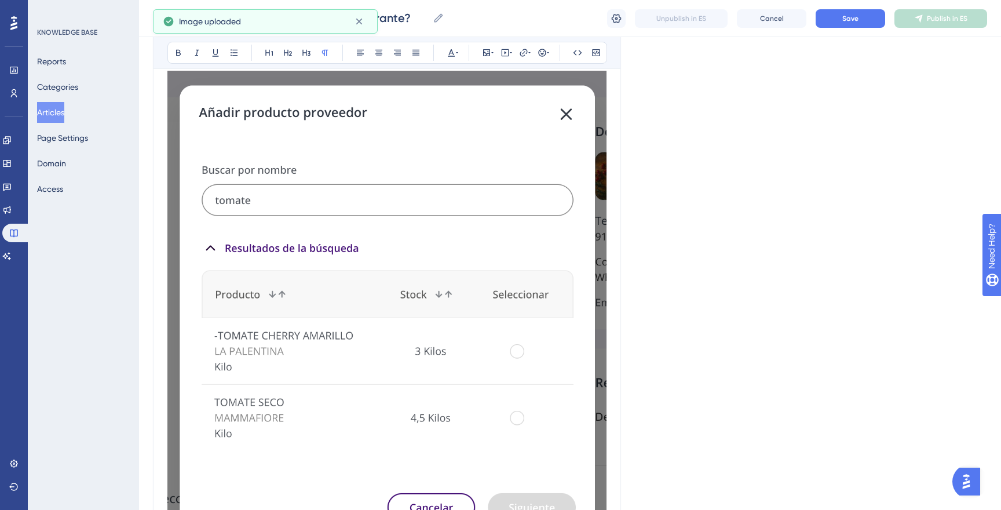
scroll to position [848, 0]
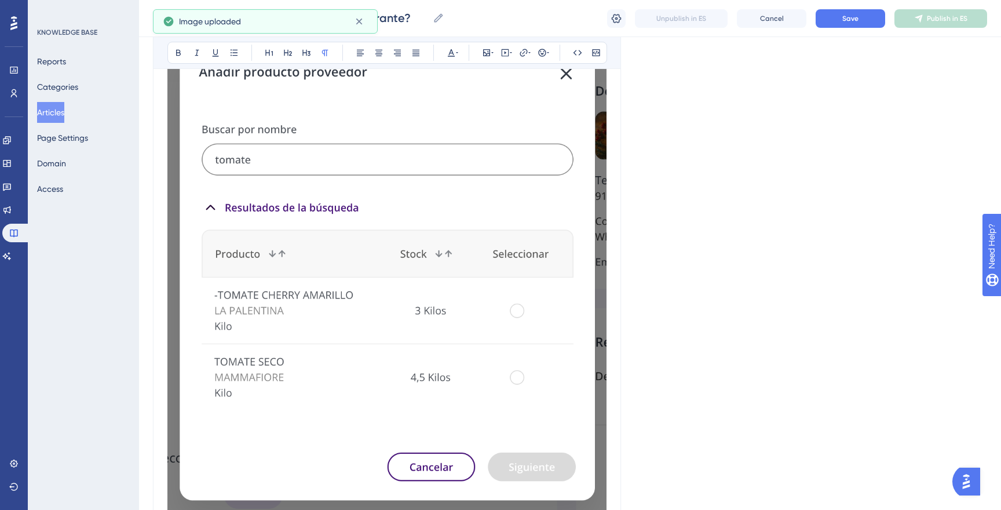
click at [471, 330] on img at bounding box center [386, 273] width 439 height 486
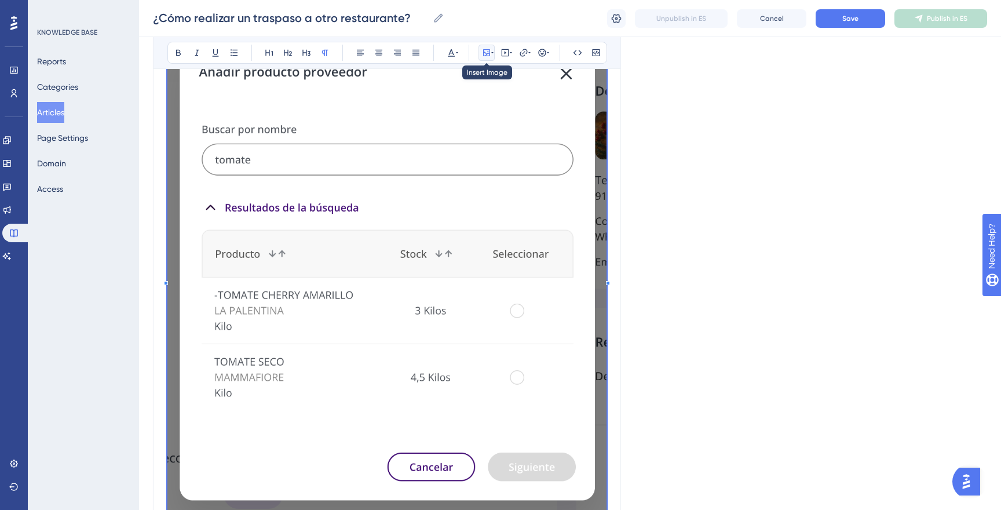
click at [482, 53] on icon at bounding box center [486, 52] width 9 height 9
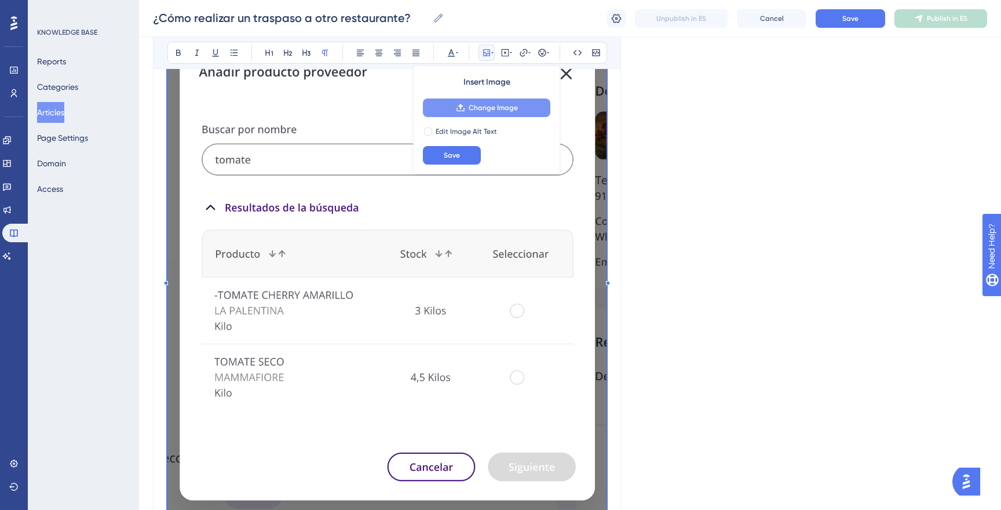
click at [479, 109] on span "Change Image" at bounding box center [493, 107] width 49 height 9
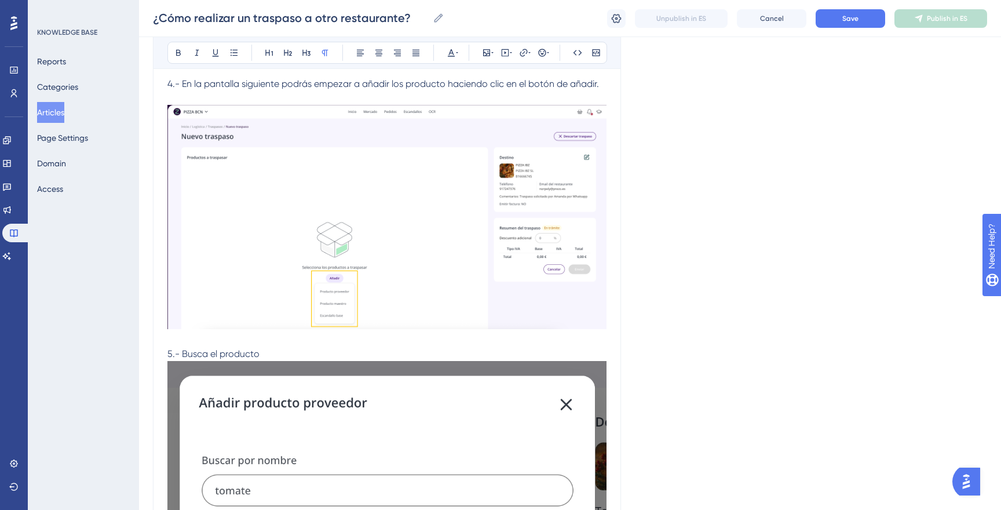
drag, startPoint x: 503, startPoint y: 474, endPoint x: 477, endPoint y: 450, distance: 35.3
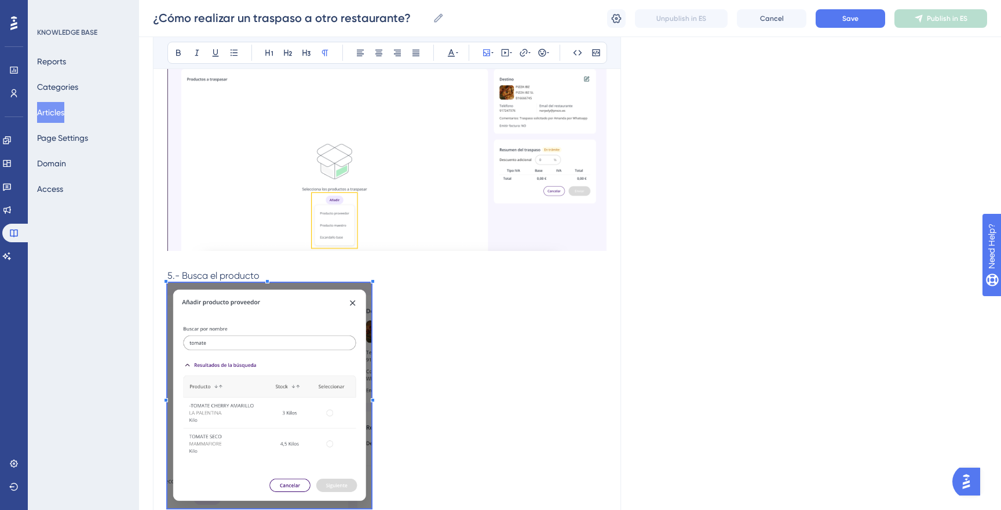
scroll to position [733, 0]
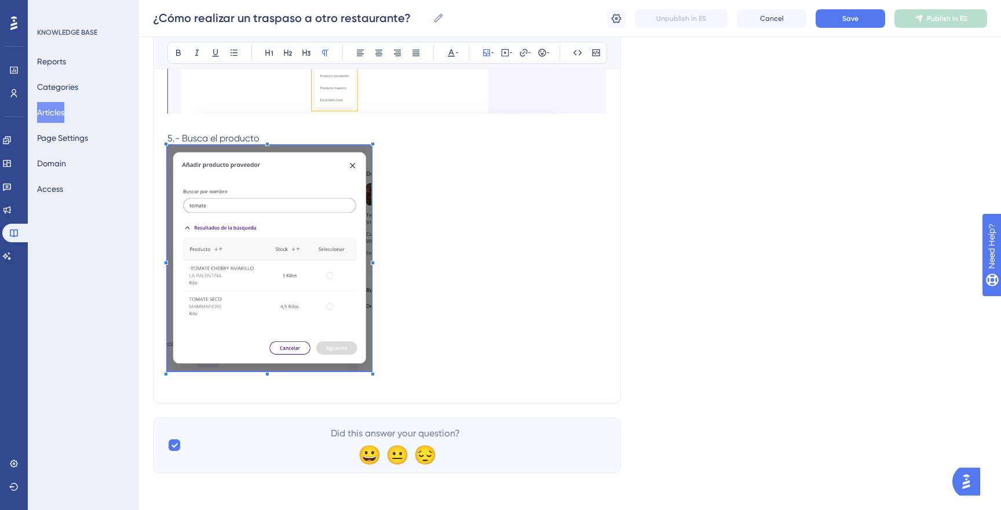
click at [284, 138] on p "5.- Busca el producto" at bounding box center [386, 138] width 439 height 14
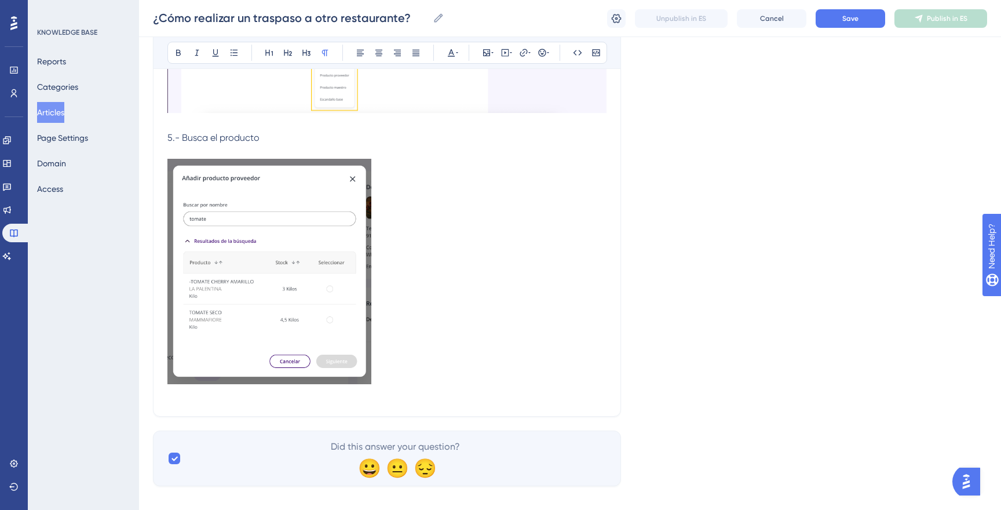
click at [424, 370] on p at bounding box center [386, 274] width 439 height 230
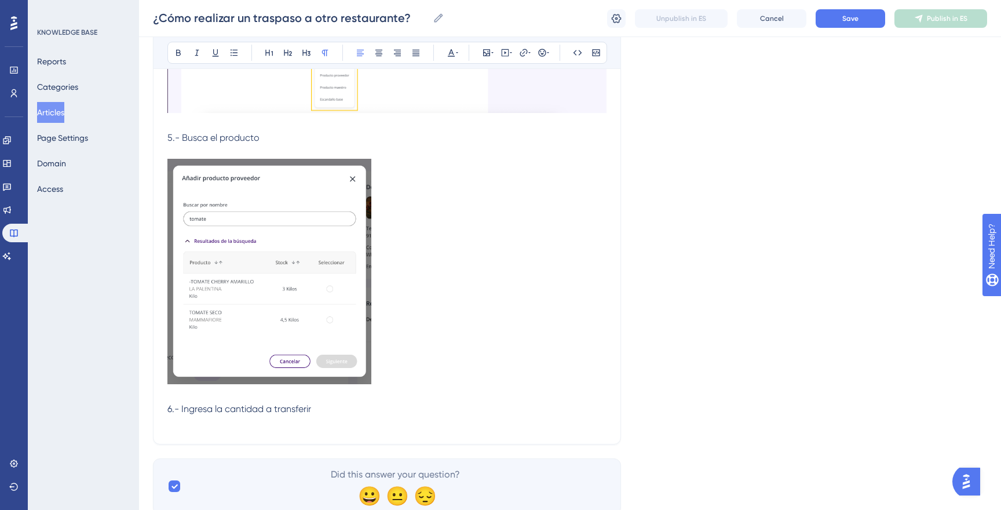
click at [278, 138] on p "5.- Busca el producto" at bounding box center [386, 138] width 439 height 14
click at [329, 411] on p "6.- Ingresa la cantidad a transferir" at bounding box center [386, 409] width 439 height 14
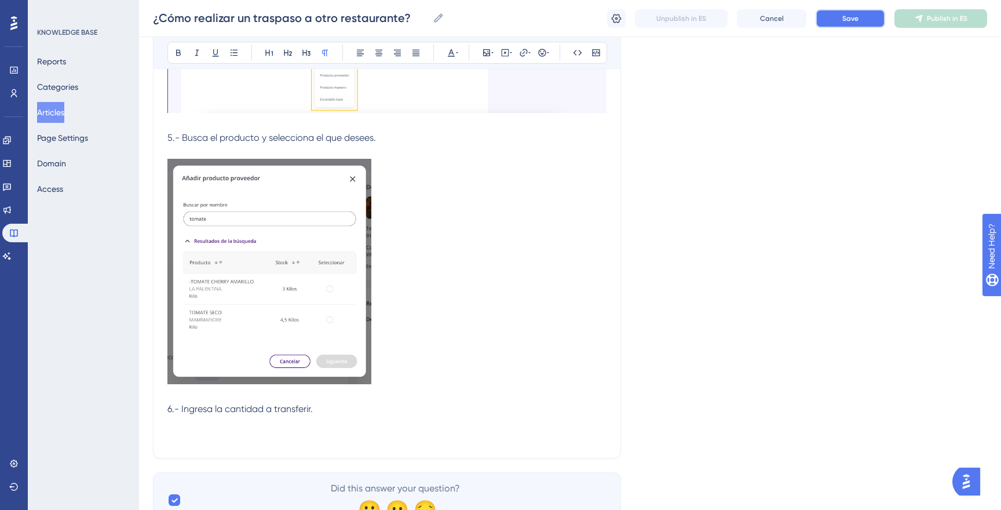
click at [835, 14] on button "Save" at bounding box center [849, 18] width 69 height 19
click at [319, 411] on p "6.- Ingresa la cantidad a transferir." at bounding box center [386, 409] width 439 height 14
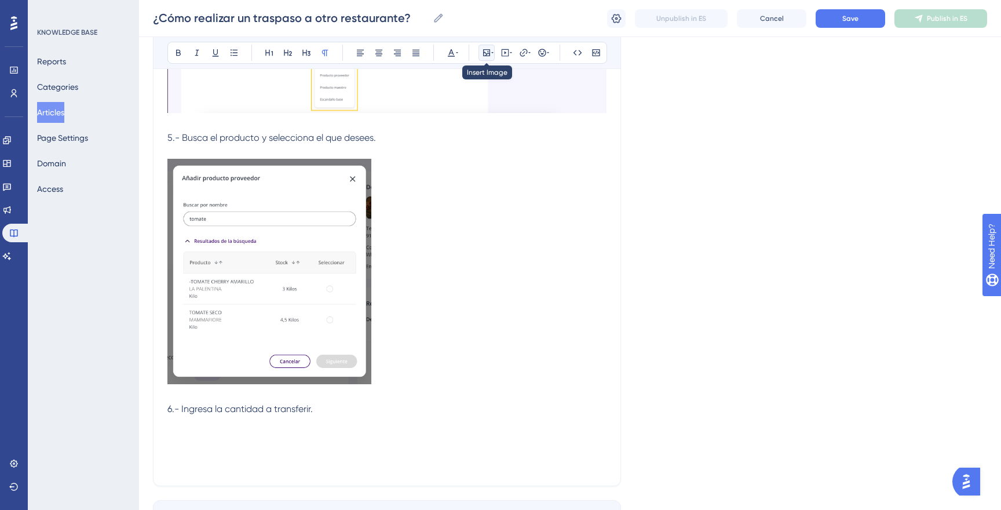
click at [489, 54] on icon at bounding box center [486, 52] width 7 height 7
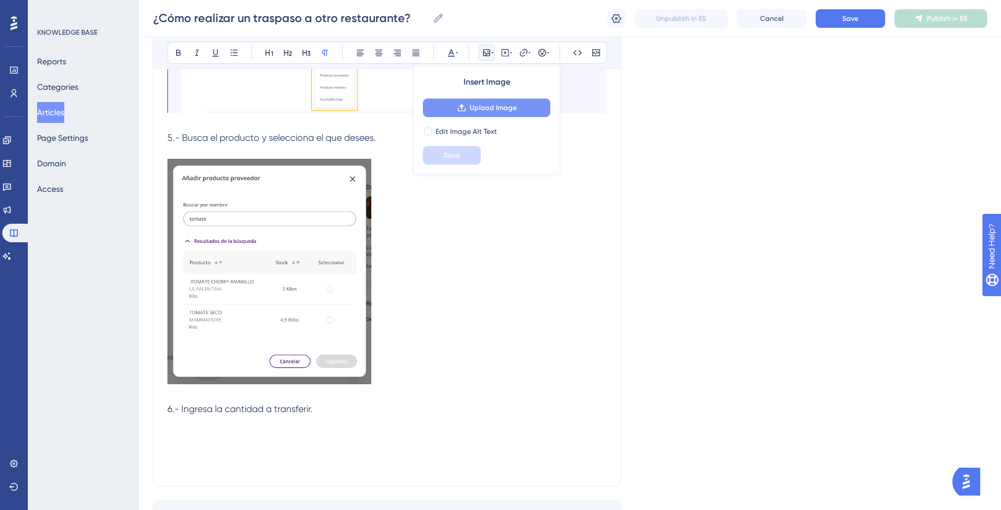
click at [496, 105] on span "Upload Image" at bounding box center [493, 107] width 47 height 9
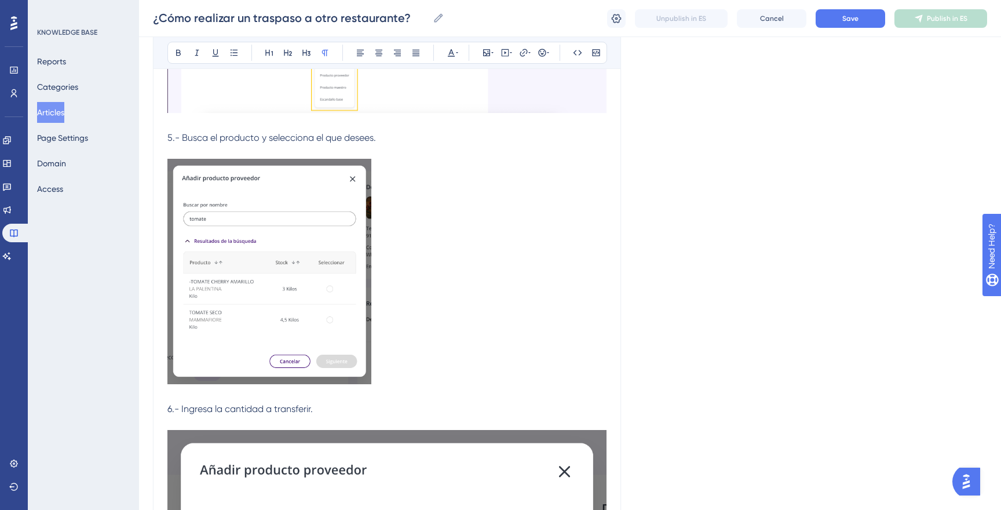
drag, startPoint x: 539, startPoint y: 439, endPoint x: 546, endPoint y: 417, distance: 22.9
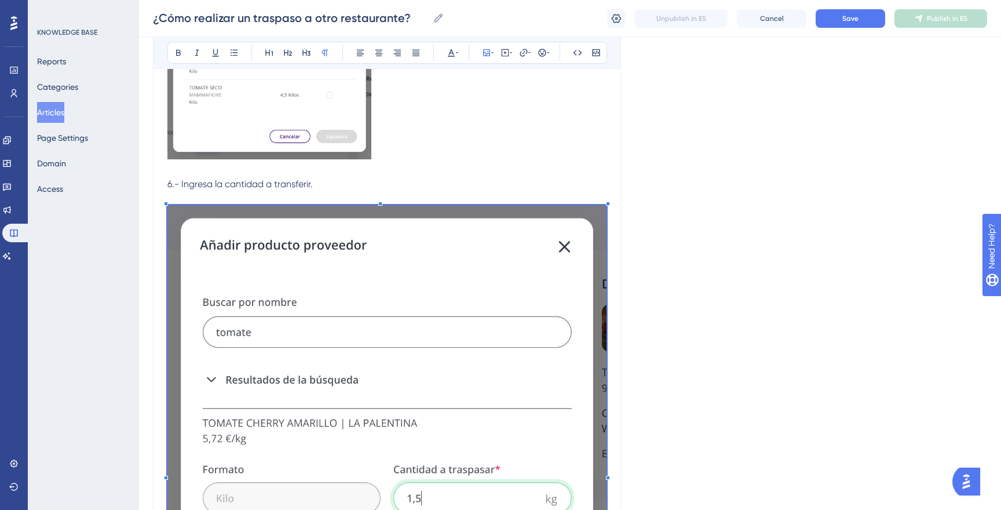
scroll to position [994, 0]
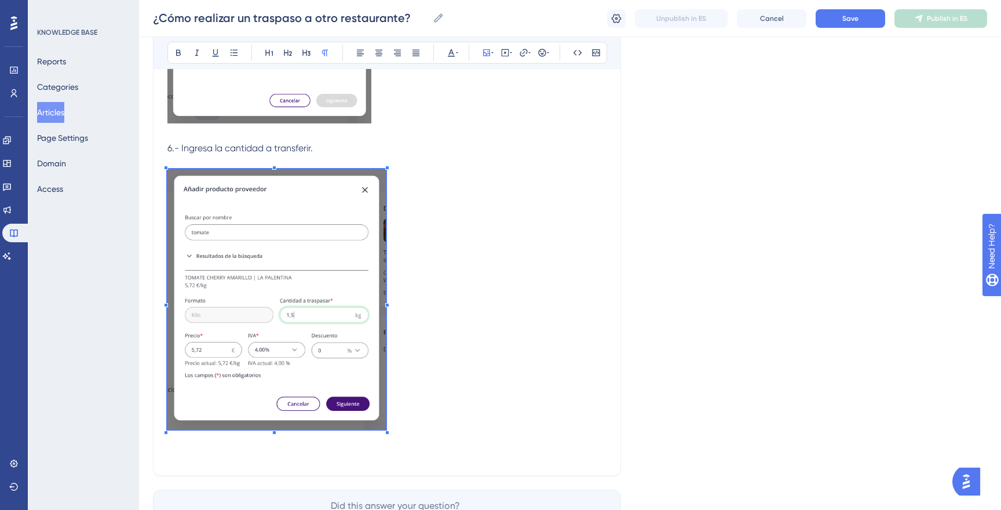
click at [386, 369] on p at bounding box center [386, 301] width 439 height 264
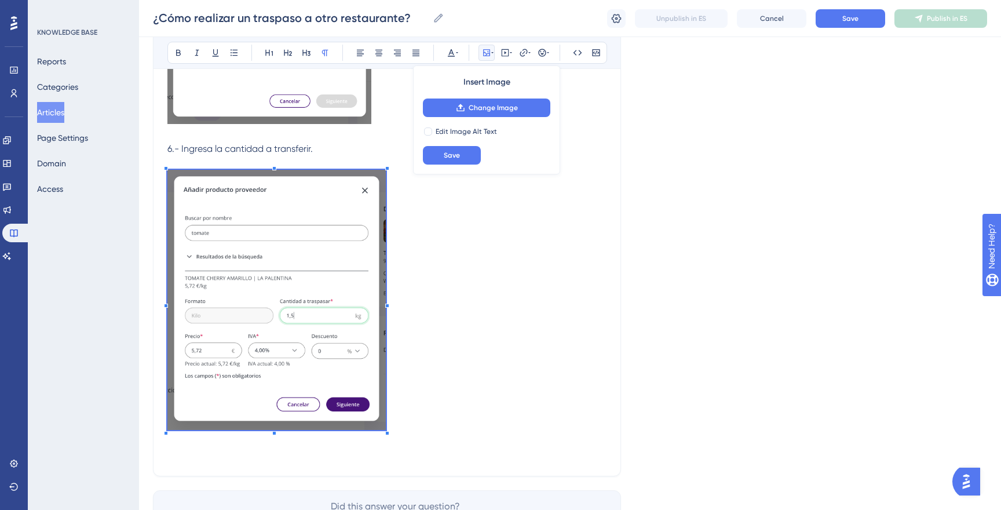
click at [429, 410] on p at bounding box center [386, 302] width 439 height 264
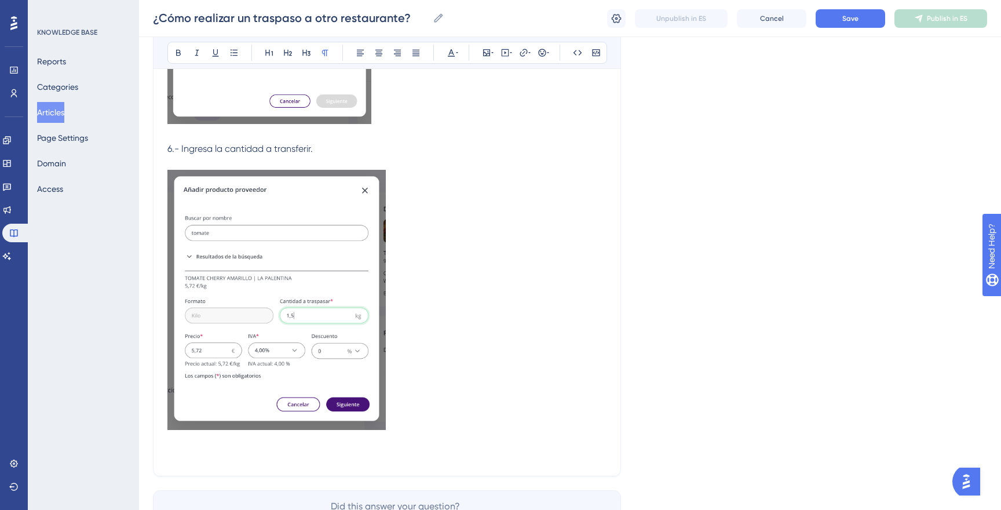
click at [429, 410] on p at bounding box center [386, 302] width 439 height 264
click at [467, 421] on p at bounding box center [386, 302] width 439 height 264
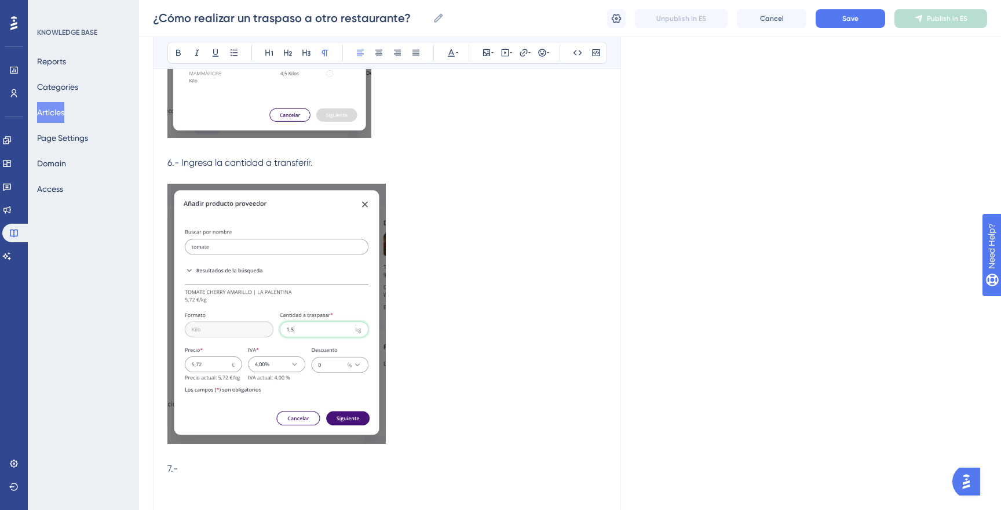
scroll to position [1005, 0]
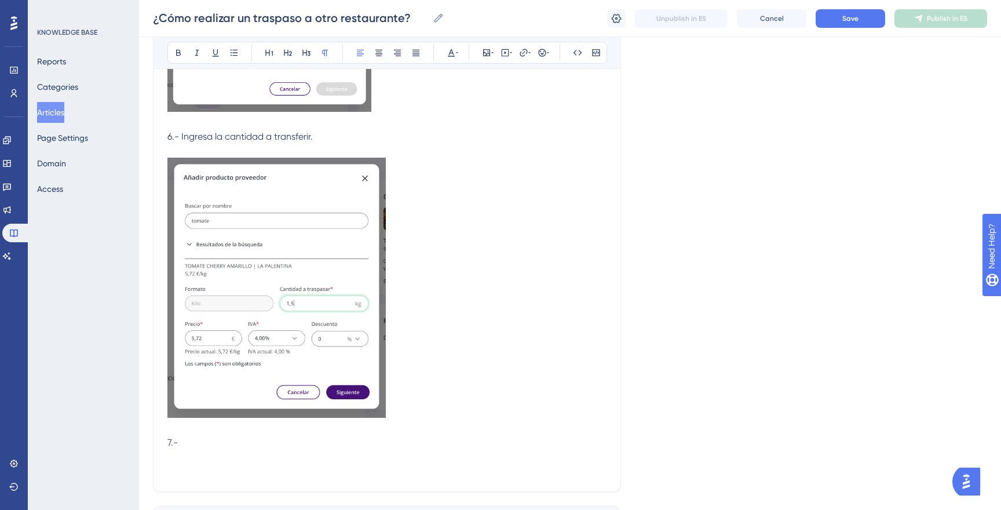
click at [327, 133] on p "6.- Ingresa la cantidad a transferir." at bounding box center [386, 137] width 439 height 14
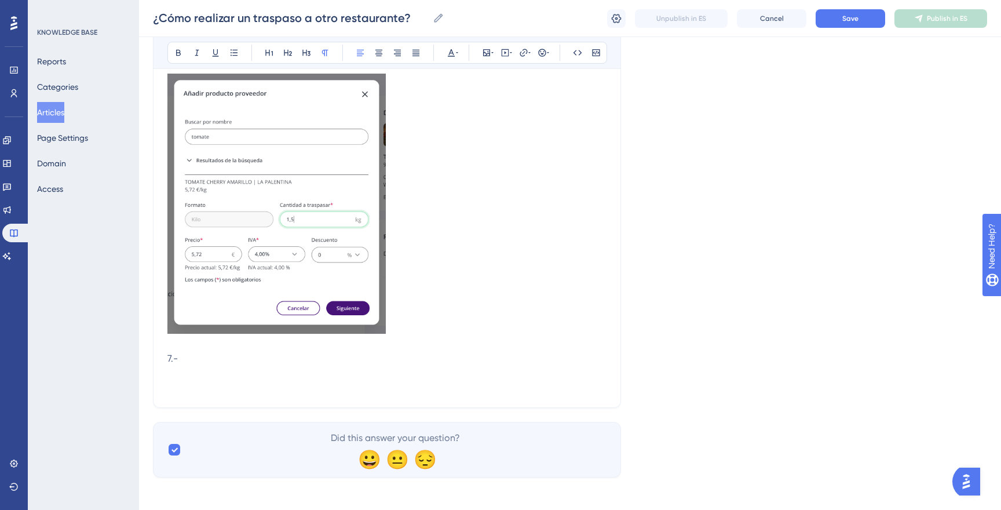
scroll to position [1090, 0]
click at [276, 371] on p at bounding box center [386, 372] width 439 height 14
click at [262, 360] on p "7.-" at bounding box center [386, 358] width 439 height 14
click at [856, 21] on span "Save" at bounding box center [850, 18] width 16 height 9
click at [436, 364] on p "7.-" at bounding box center [386, 358] width 439 height 14
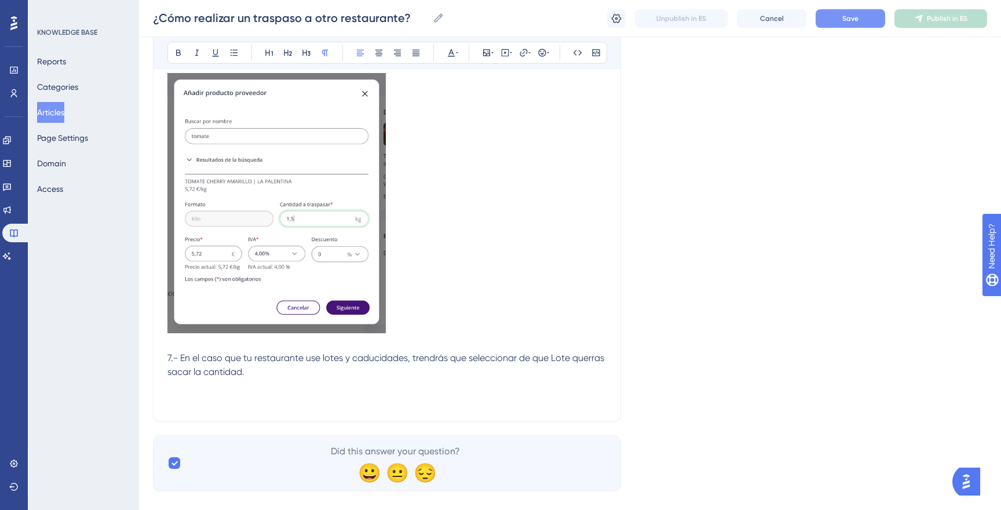
click at [555, 360] on span "7.- En el caso que tu restaurante use lotes y caducidades, trendrás que selecci…" at bounding box center [386, 364] width 439 height 25
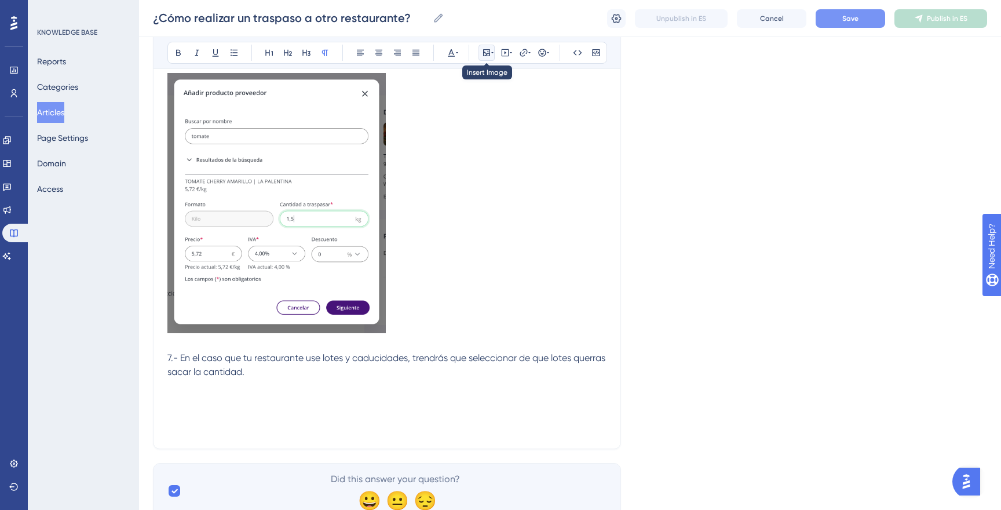
click at [485, 51] on icon at bounding box center [486, 52] width 9 height 9
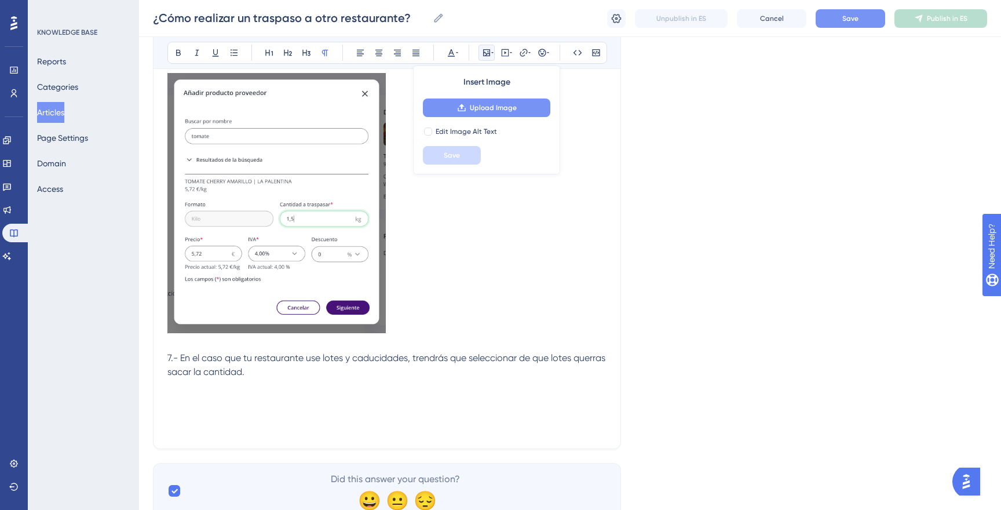
click at [485, 101] on button "Upload Image" at bounding box center [486, 107] width 127 height 19
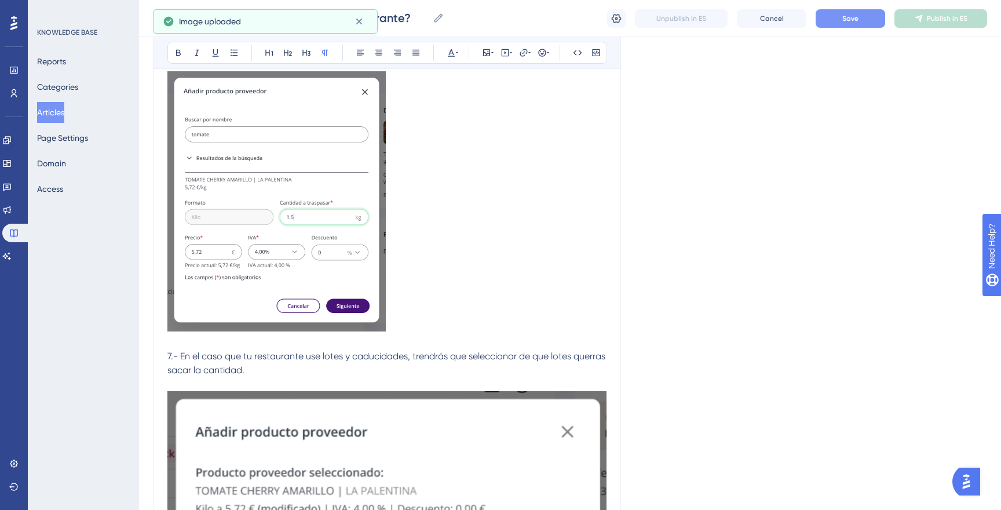
scroll to position [1086, 0]
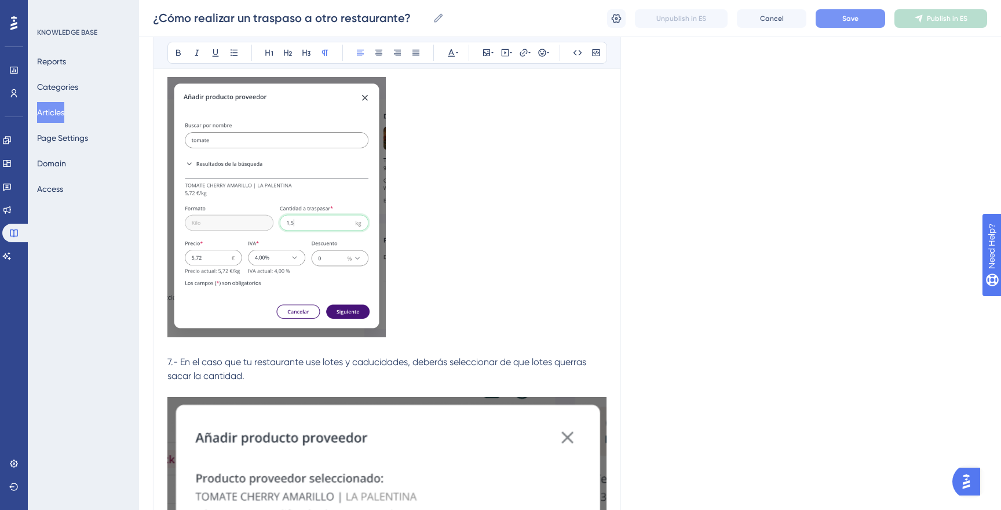
click at [579, 363] on span "7.- En el caso que tu restaurante use lotes y caducidades, deberás seleccionar …" at bounding box center [377, 368] width 421 height 25
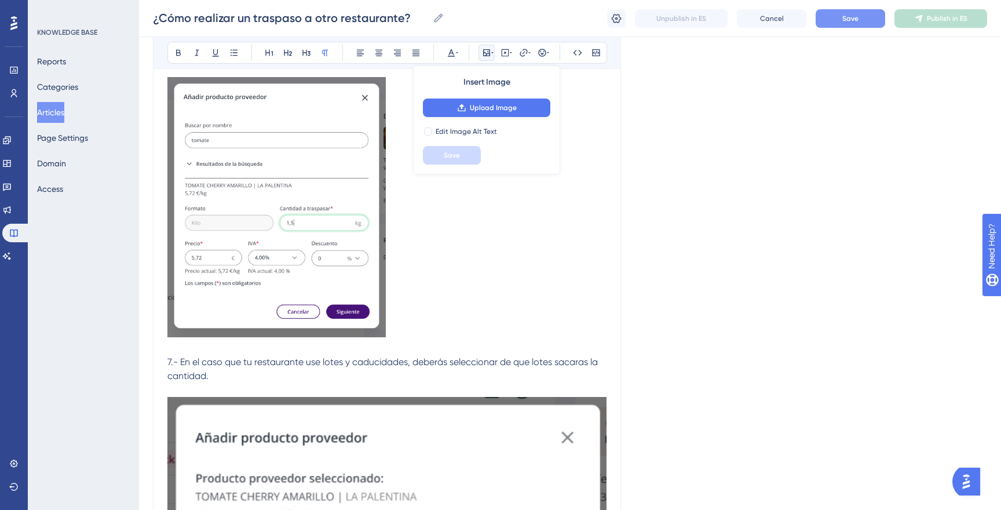
click at [168, 396] on p at bounding box center [386, 390] width 439 height 14
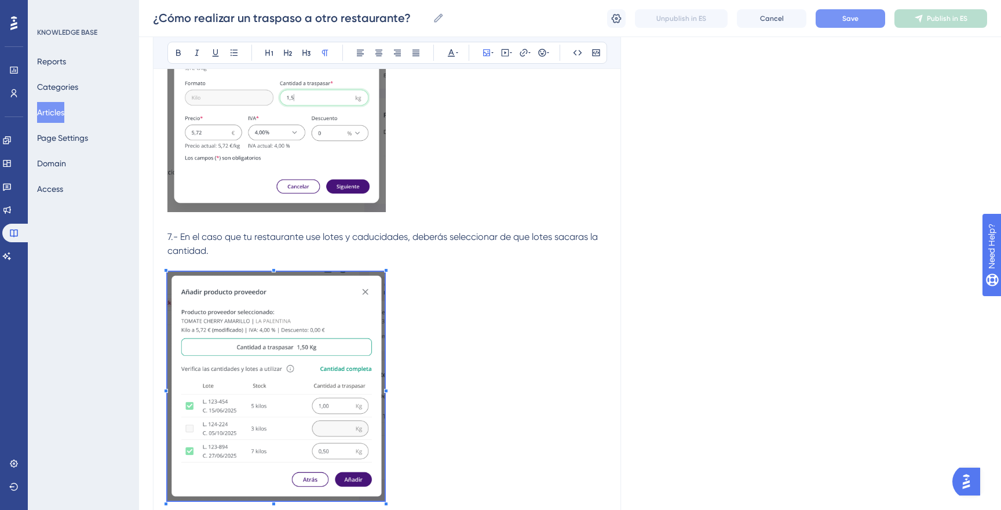
scroll to position [1229, 0]
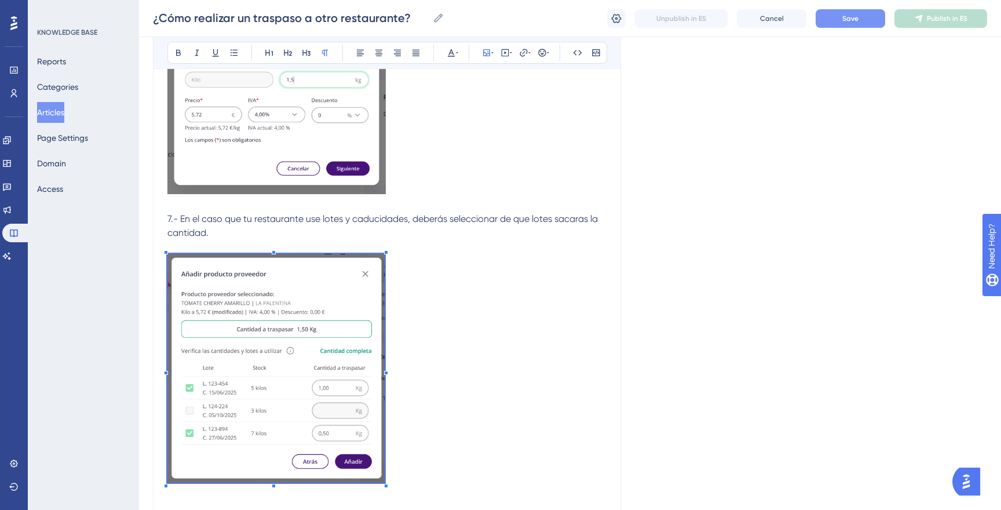
click at [403, 424] on p at bounding box center [386, 370] width 439 height 233
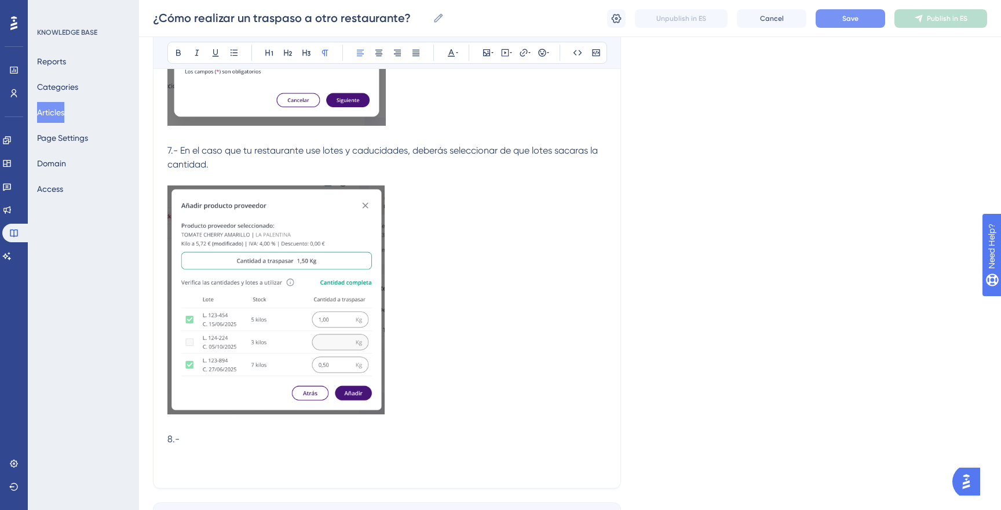
scroll to position [1290, 0]
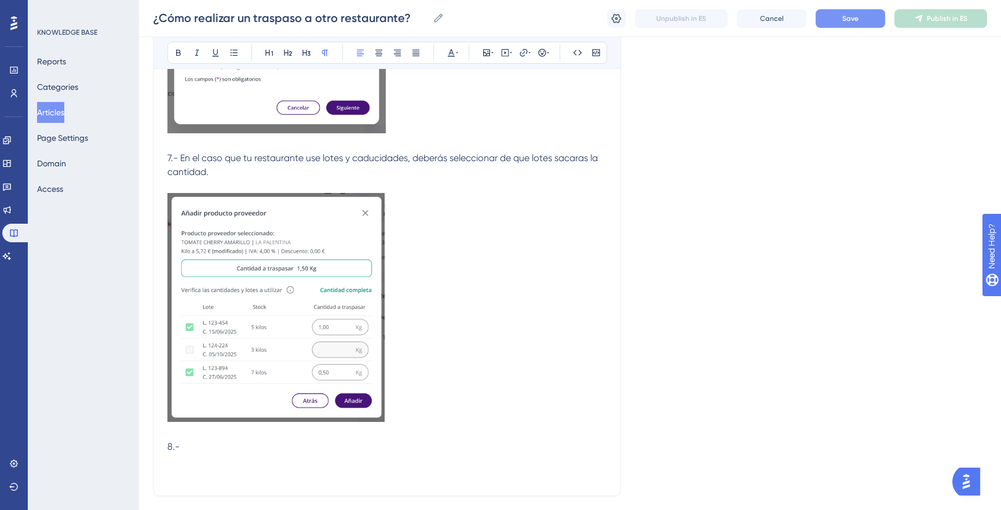
click at [294, 177] on p "7.- En el caso que tu restaurante use lotes y caducidades, deberás seleccionar …" at bounding box center [386, 165] width 439 height 28
click at [271, 463] on p at bounding box center [386, 460] width 439 height 14
click at [272, 449] on p "8.-" at bounding box center [386, 447] width 439 height 14
click at [482, 54] on icon at bounding box center [486, 52] width 9 height 9
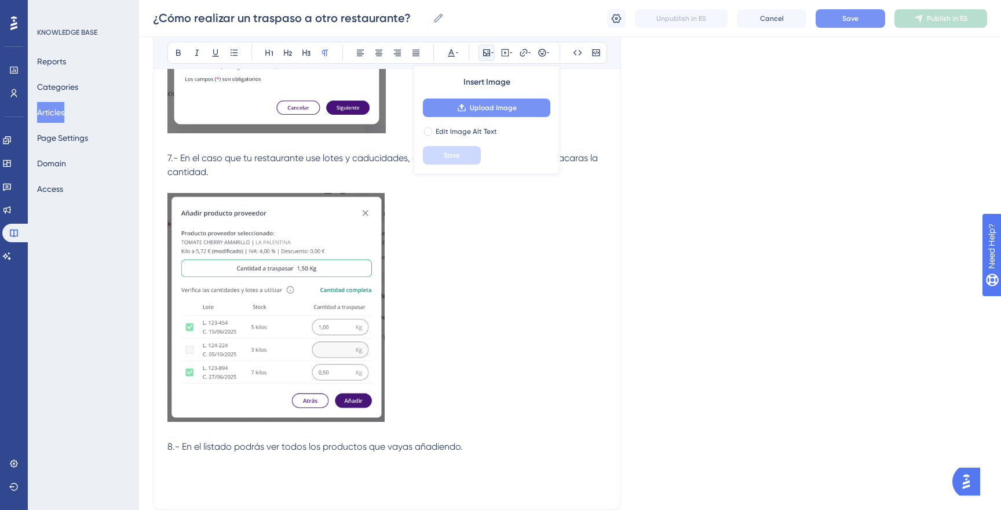
click at [491, 103] on button "Upload Image" at bounding box center [486, 107] width 127 height 19
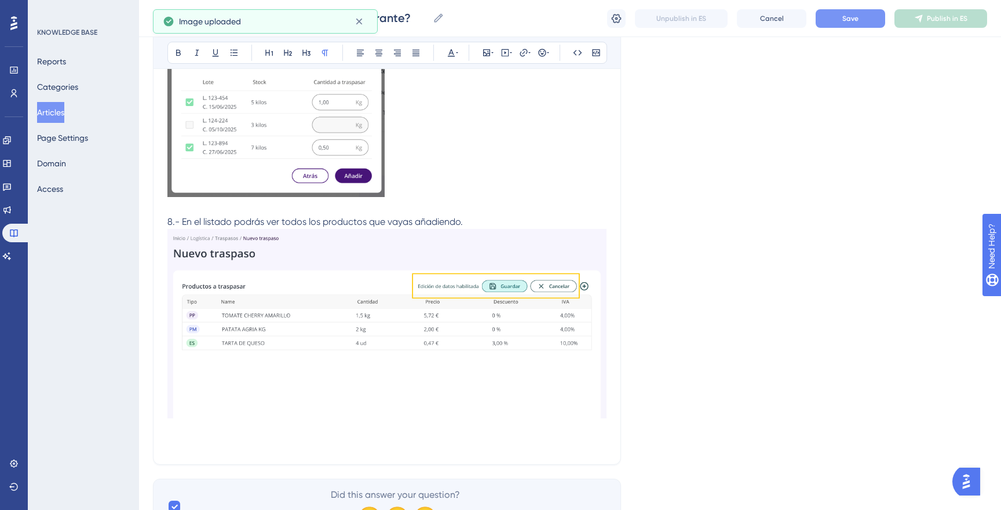
scroll to position [1532, 0]
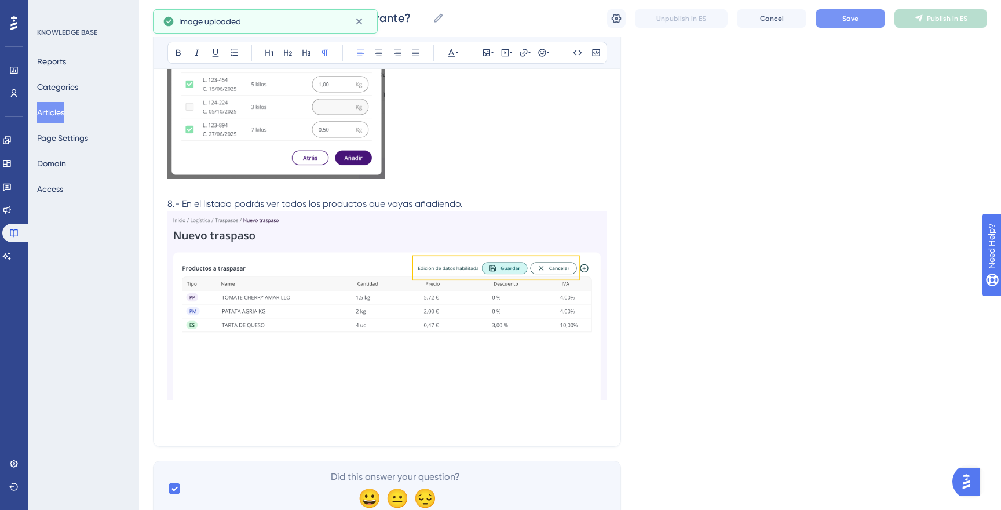
click at [476, 201] on p "8.- En el listado podrás ver todos los productos que vayas añadiendo." at bounding box center [386, 204] width 439 height 14
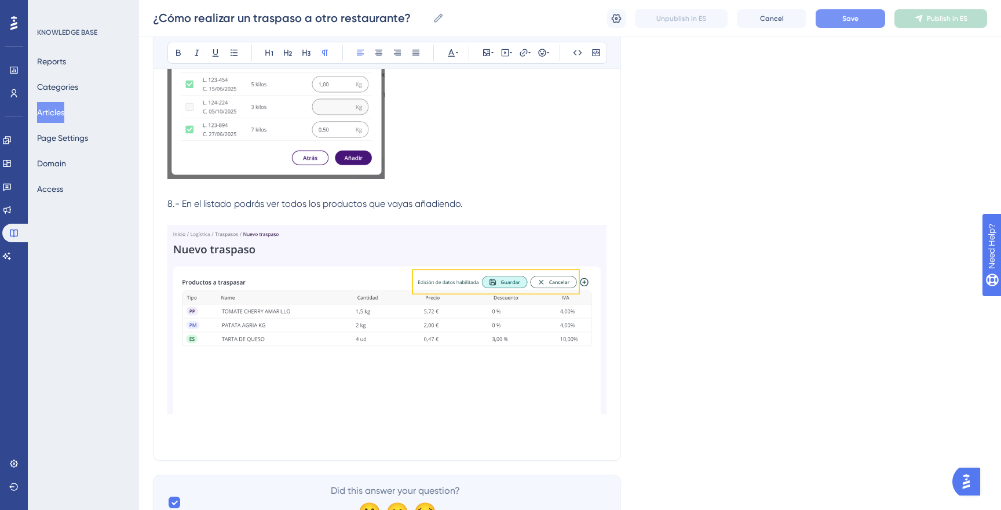
click at [234, 206] on span "8.- En el listado podrás ver todos los productos que vayas añadiendo." at bounding box center [314, 203] width 295 height 11
drag, startPoint x: 481, startPoint y: 204, endPoint x: 200, endPoint y: 202, distance: 280.9
click at [184, 202] on p "8.- En el listado podrás ver todos los productos que vayas añadiendo." at bounding box center [386, 204] width 439 height 14
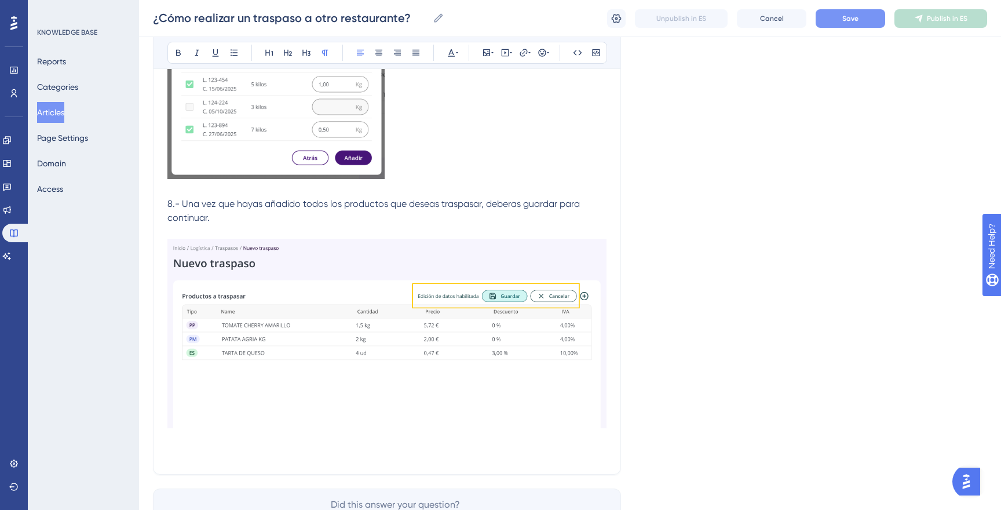
scroll to position [1604, 0]
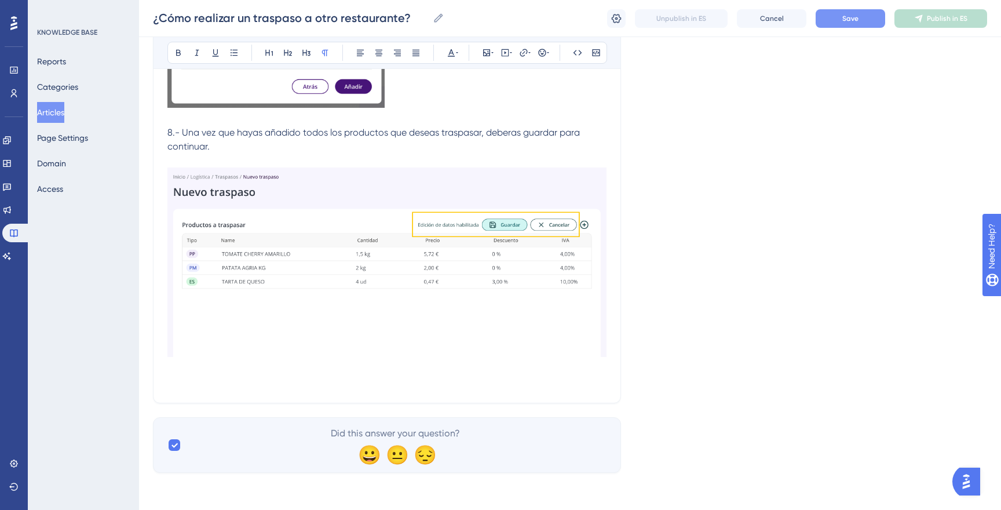
click at [519, 384] on p at bounding box center [386, 382] width 439 height 14
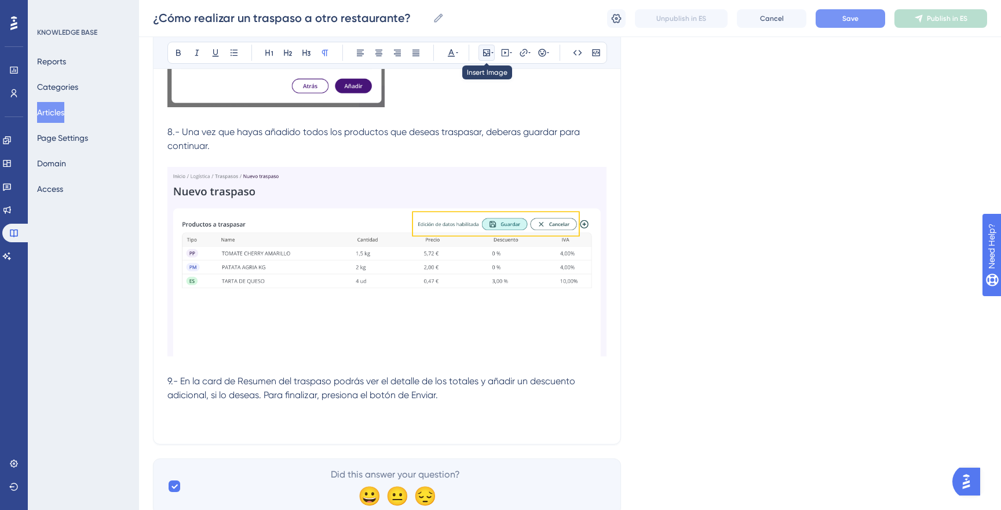
click at [486, 49] on icon at bounding box center [486, 52] width 7 height 7
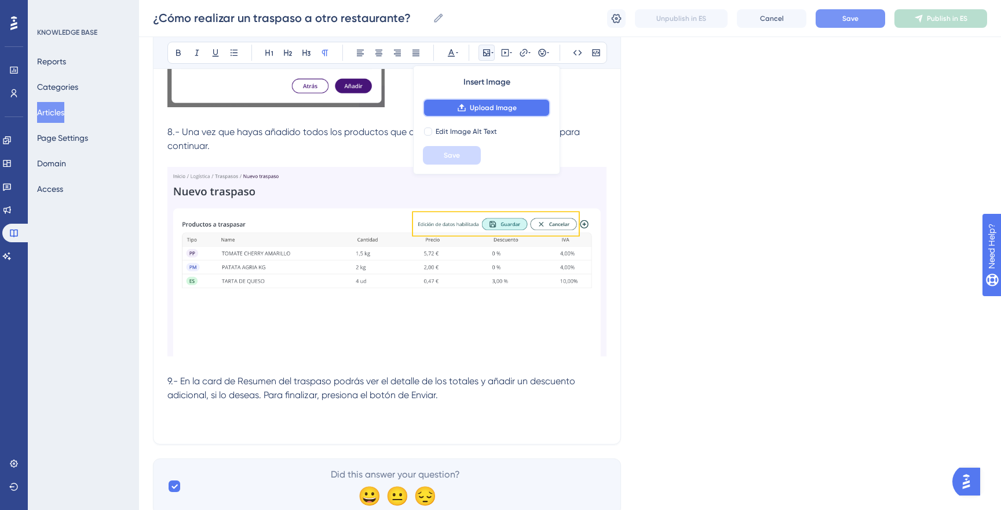
click at [509, 111] on span "Upload Image" at bounding box center [493, 107] width 47 height 9
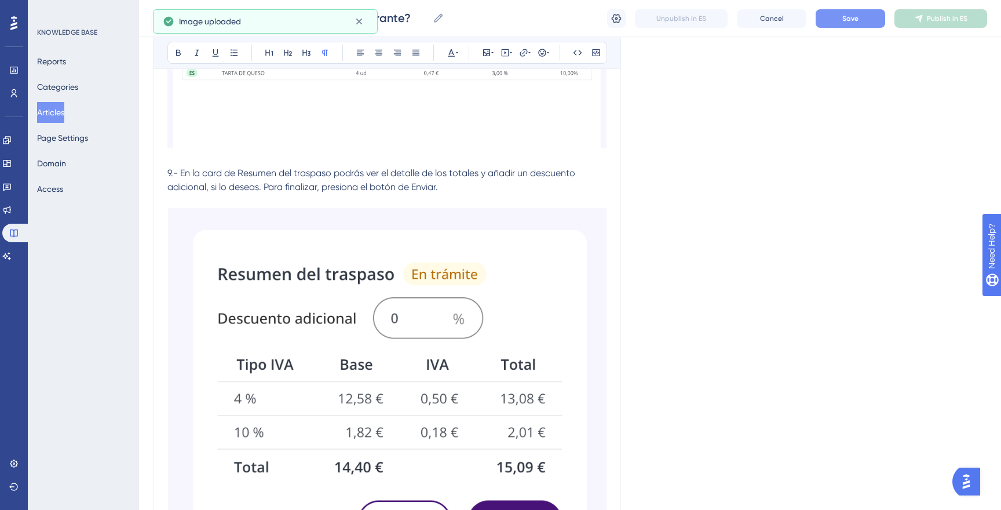
scroll to position [1821, 0]
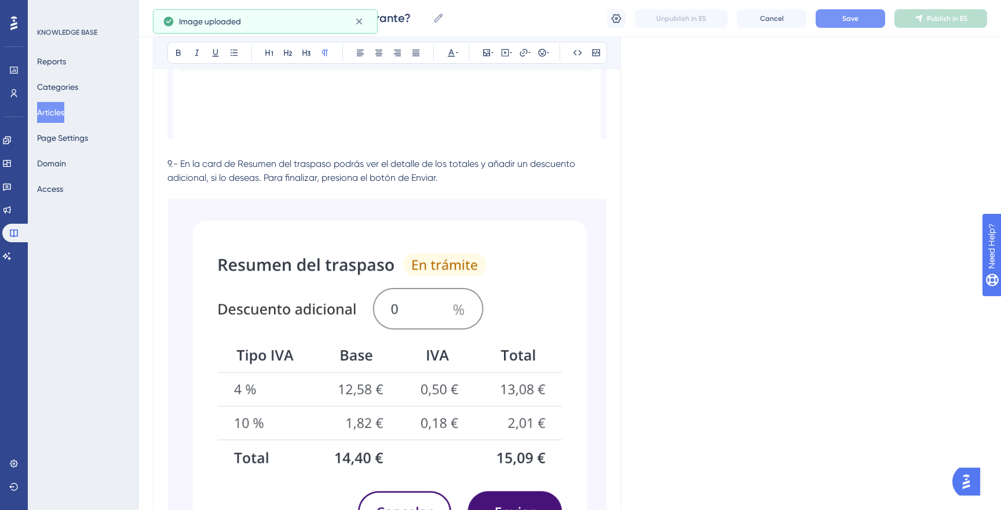
click at [482, 272] on img at bounding box center [386, 395] width 439 height 393
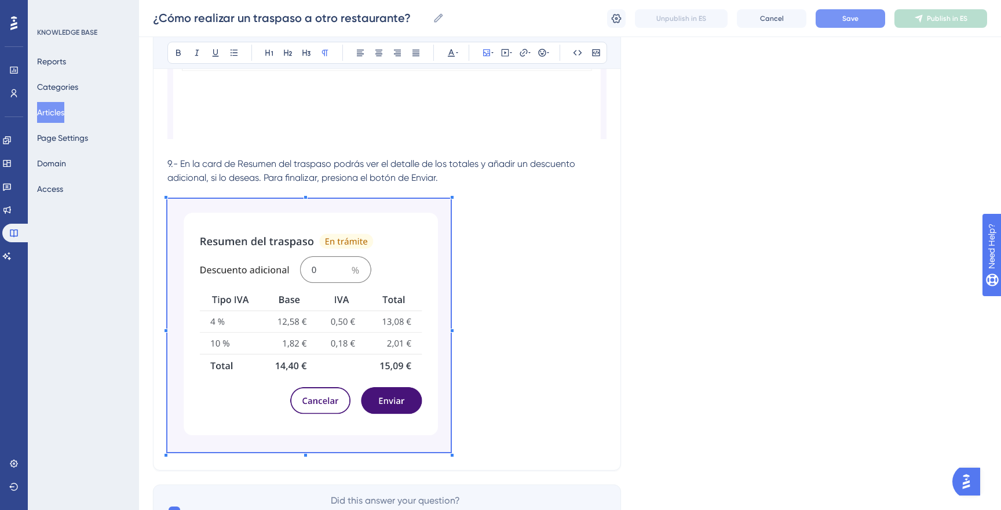
click at [321, 320] on span at bounding box center [308, 327] width 283 height 257
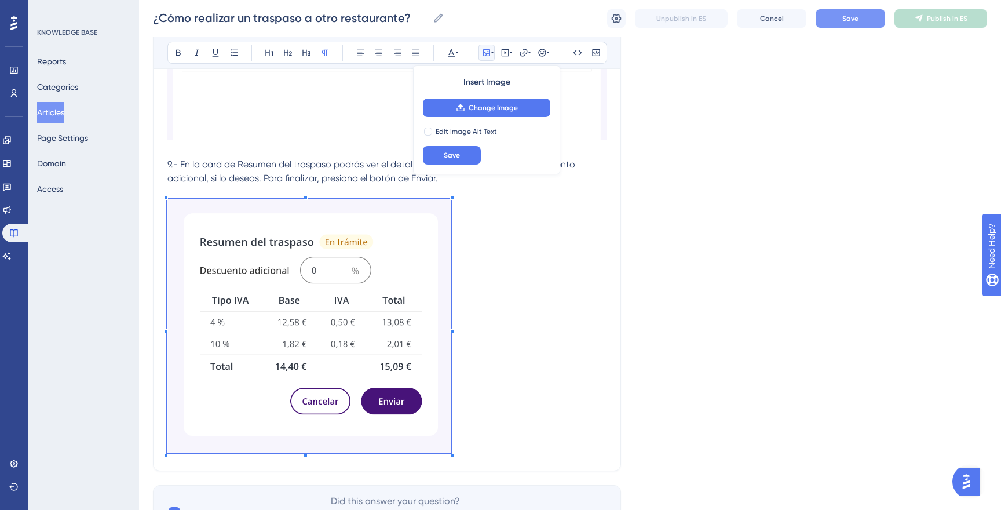
click at [505, 409] on p at bounding box center [386, 327] width 439 height 257
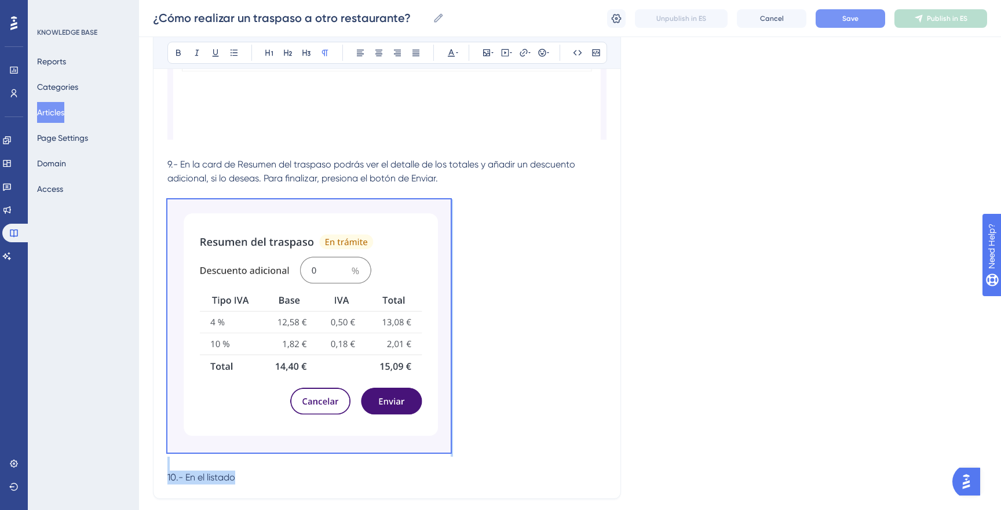
drag, startPoint x: 486, startPoint y: 433, endPoint x: 500, endPoint y: 479, distance: 47.8
click at [510, 469] on p at bounding box center [386, 463] width 439 height 14
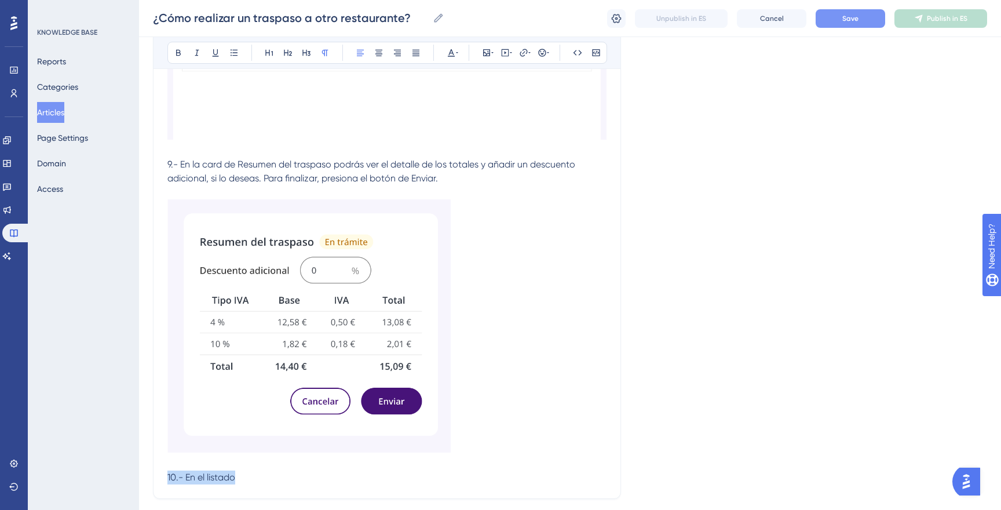
drag, startPoint x: 259, startPoint y: 484, endPoint x: 282, endPoint y: 476, distance: 23.8
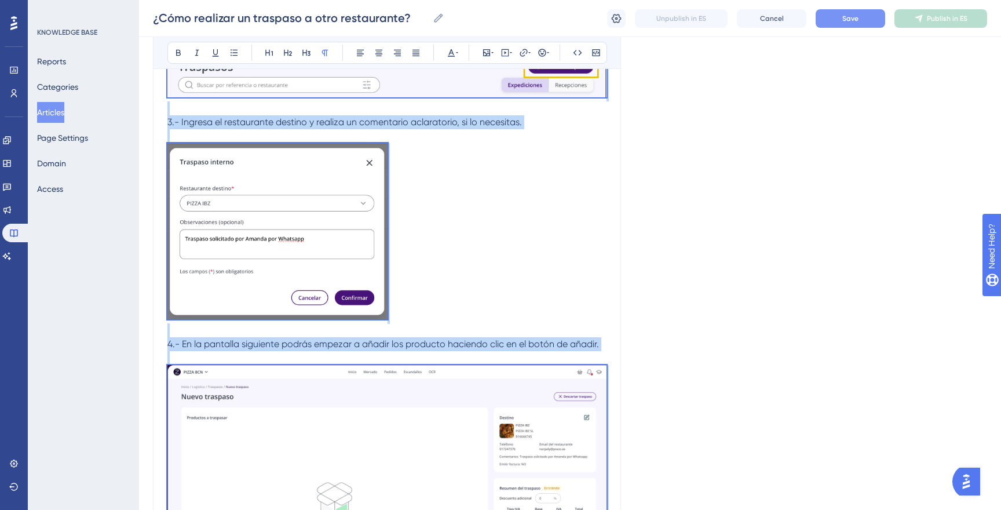
scroll to position [0, 0]
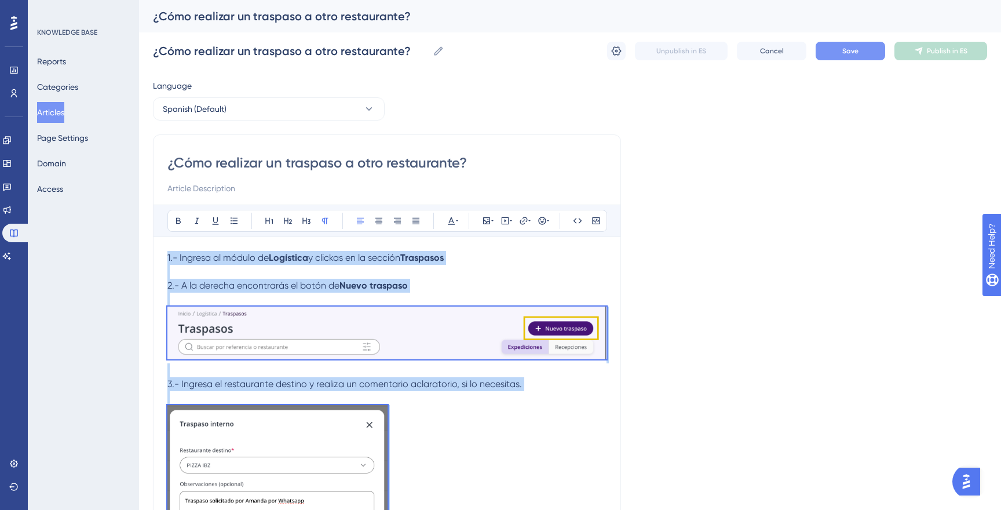
drag, startPoint x: 467, startPoint y: 449, endPoint x: 165, endPoint y: 252, distance: 360.6
copy div "1.- Ingresa al módulo de Logística y clickas en la sección Traspasos 2.- A la d…"
click at [832, 46] on button "Save" at bounding box center [849, 51] width 69 height 19
click at [56, 116] on button "Articles" at bounding box center [50, 112] width 27 height 21
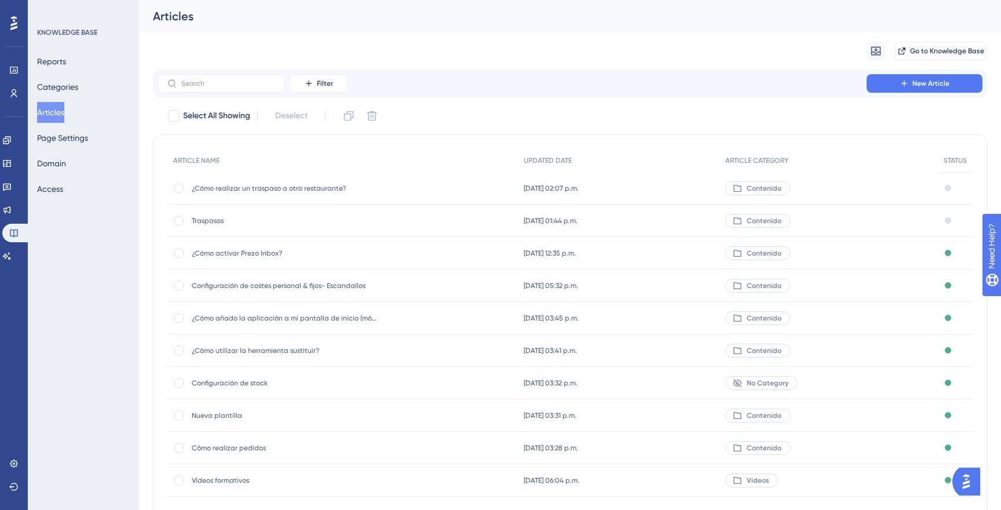
click at [218, 184] on span "¿Cómo realizar un traspaso a otro restaurante?" at bounding box center [284, 188] width 185 height 9
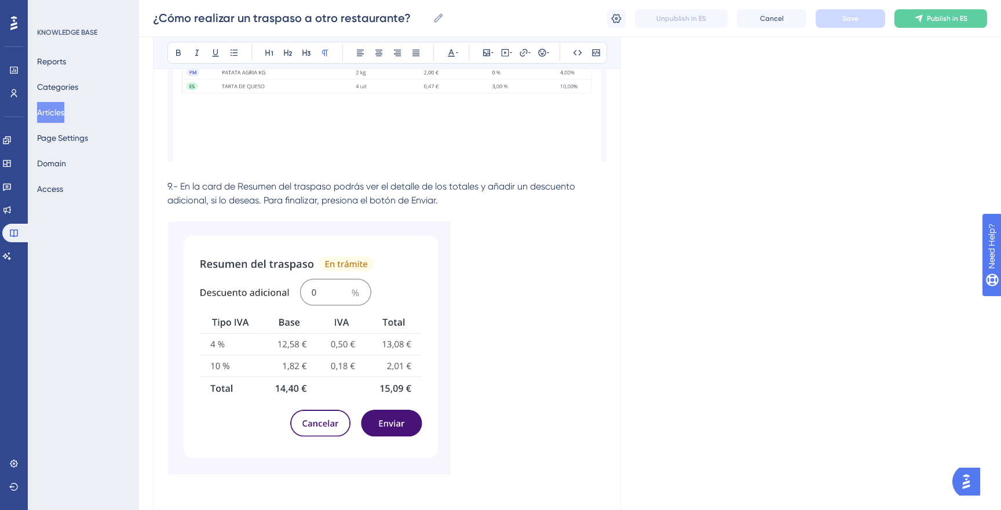
scroll to position [1917, 0]
